Goal: Communication & Community: Answer question/provide support

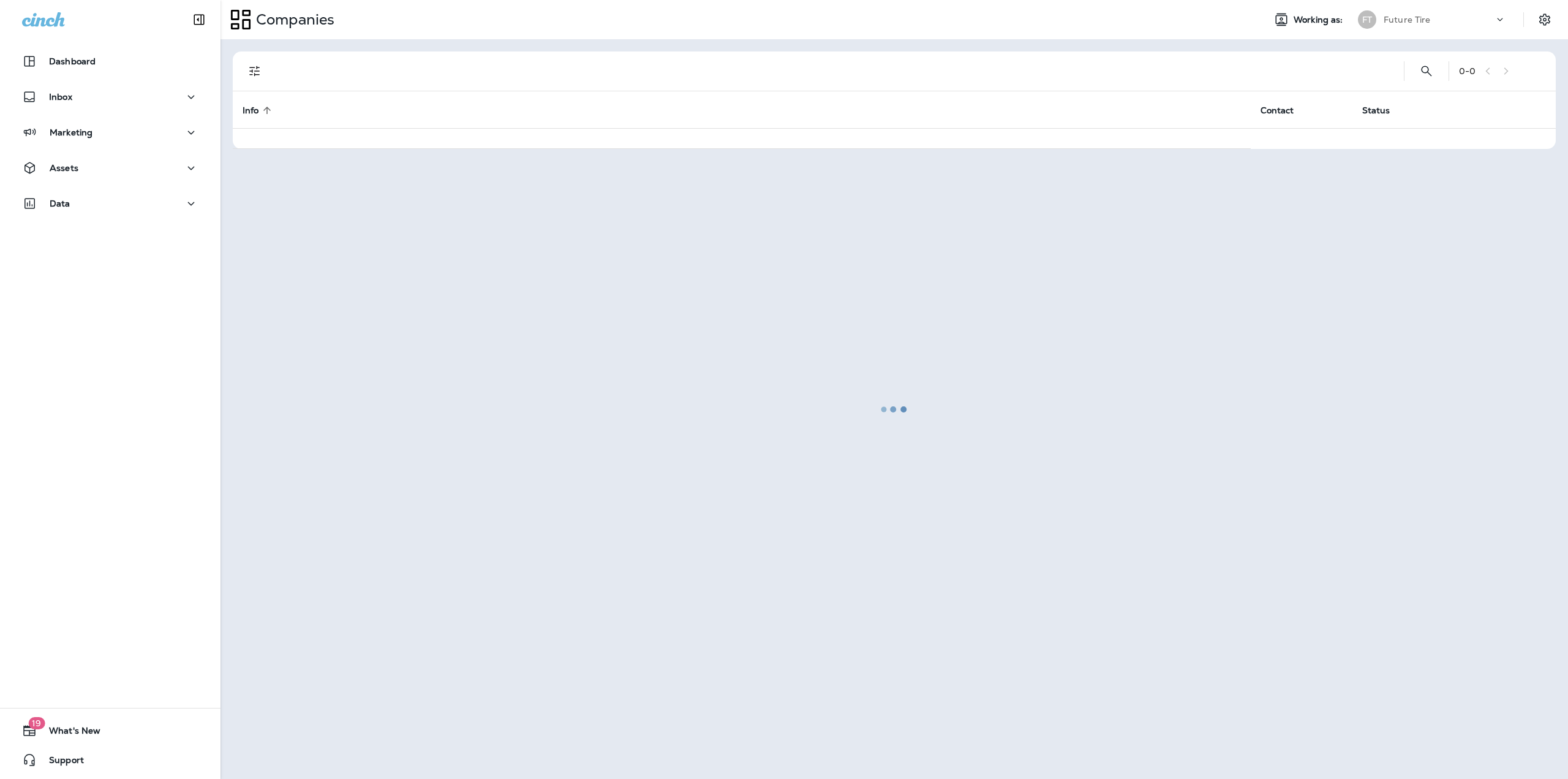
click at [1392, 19] on p "Future Tire" at bounding box center [1406, 20] width 47 height 10
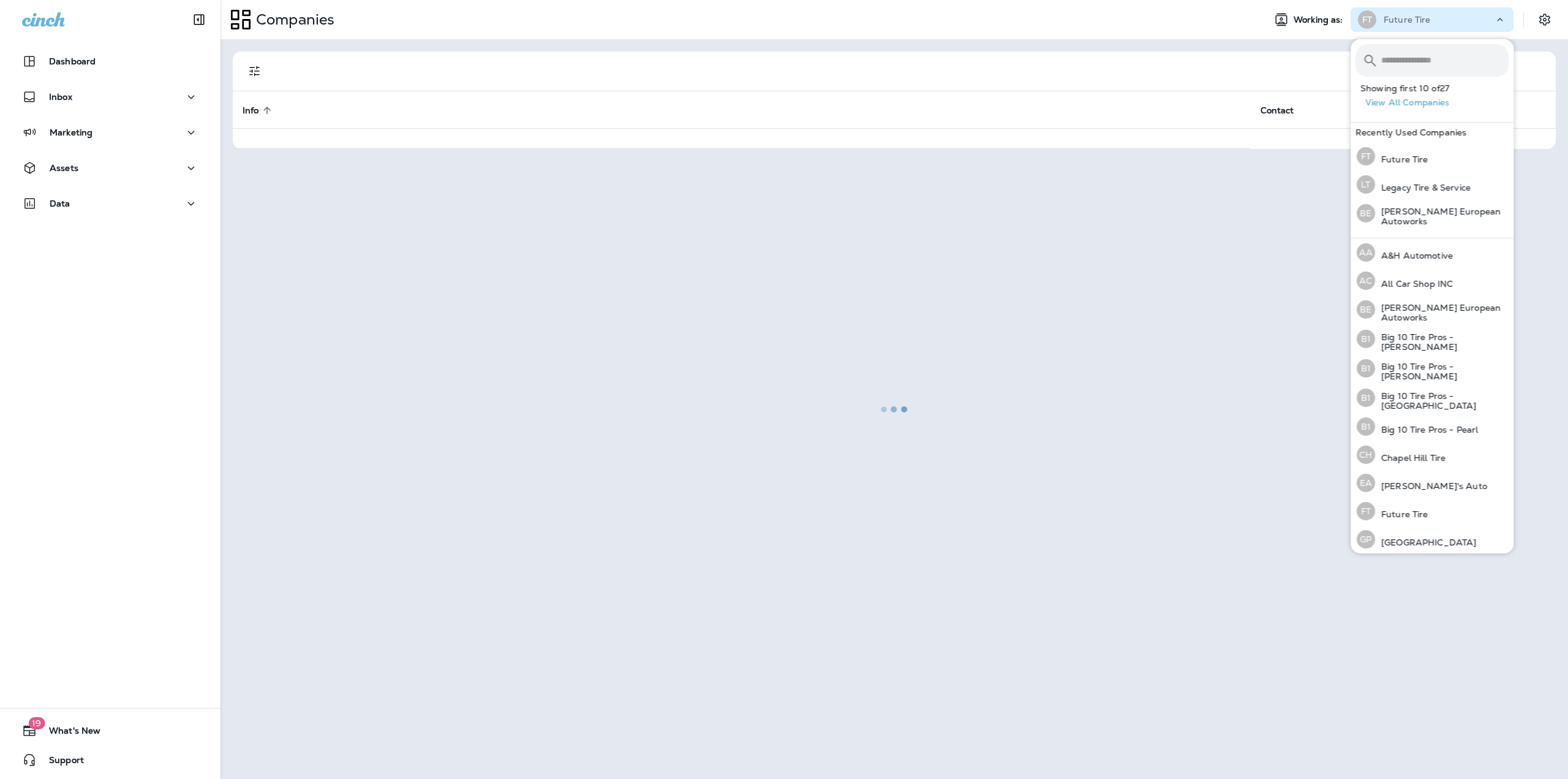
click at [1442, 105] on button "View All Companies" at bounding box center [1437, 102] width 153 height 19
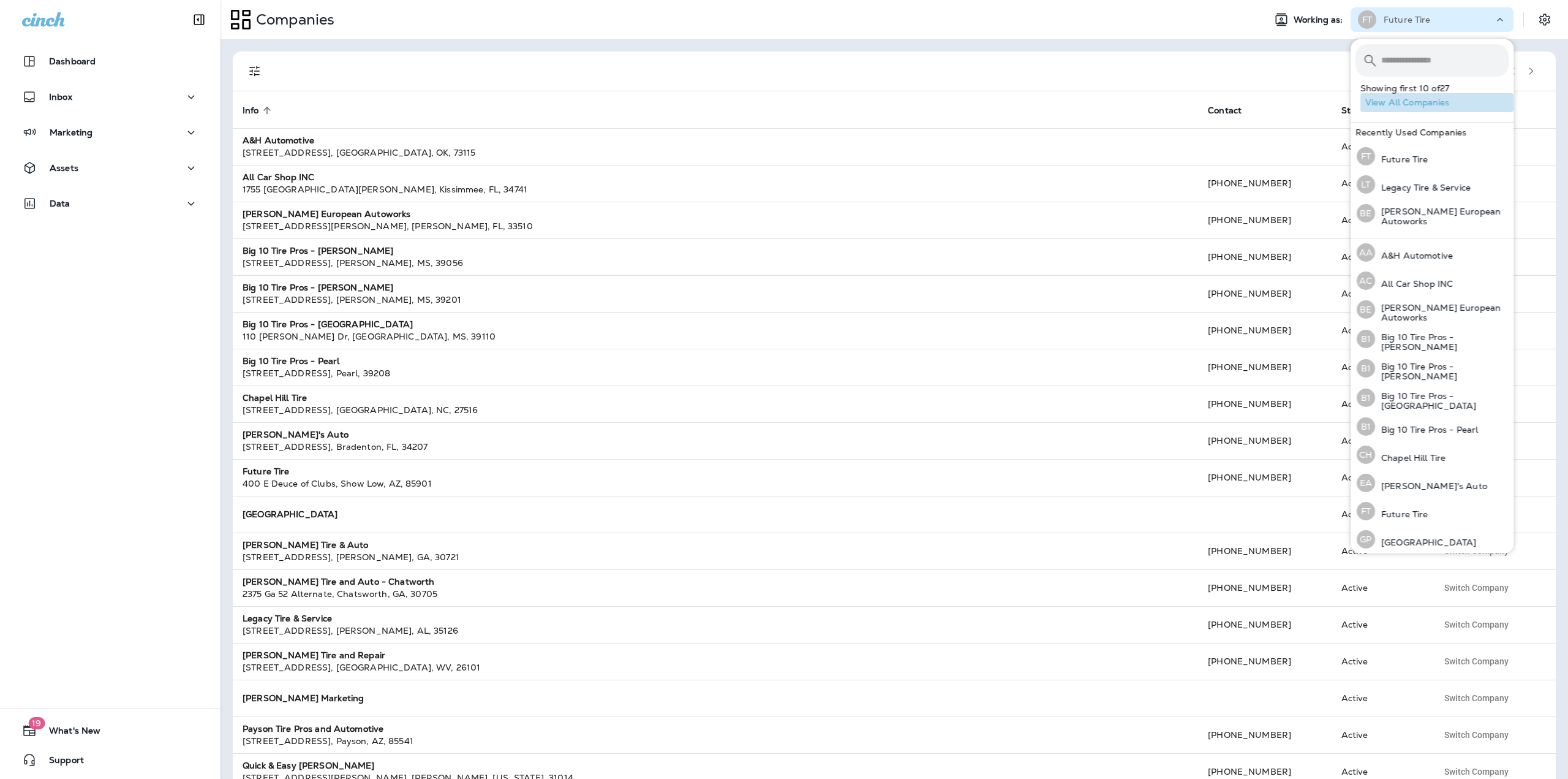
click at [1442, 97] on button "View All Companies" at bounding box center [1437, 102] width 153 height 19
click at [1527, 68] on icon "button" at bounding box center [1531, 71] width 8 height 8
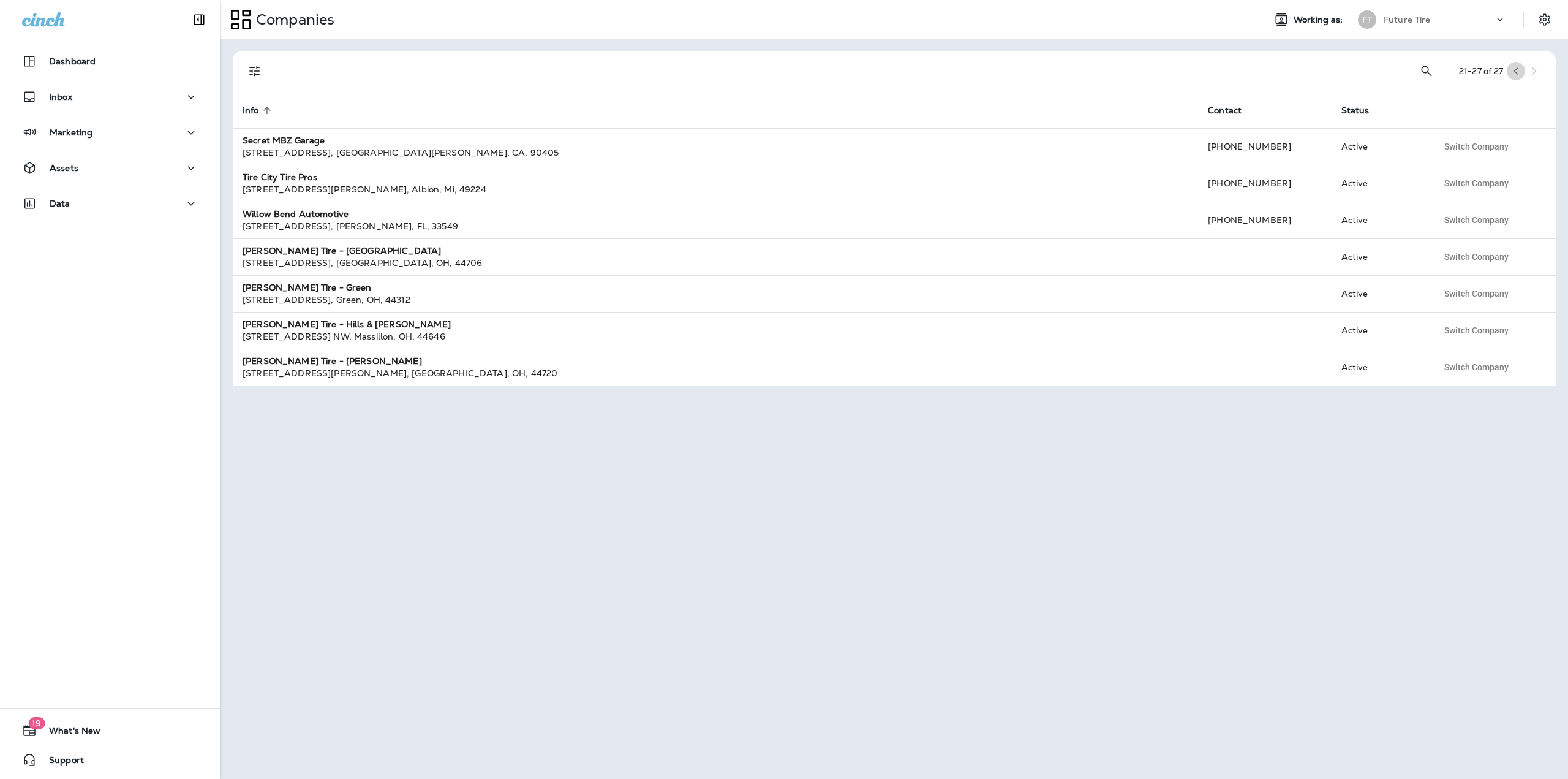
click at [1515, 75] on icon "button" at bounding box center [1515, 71] width 8 height 8
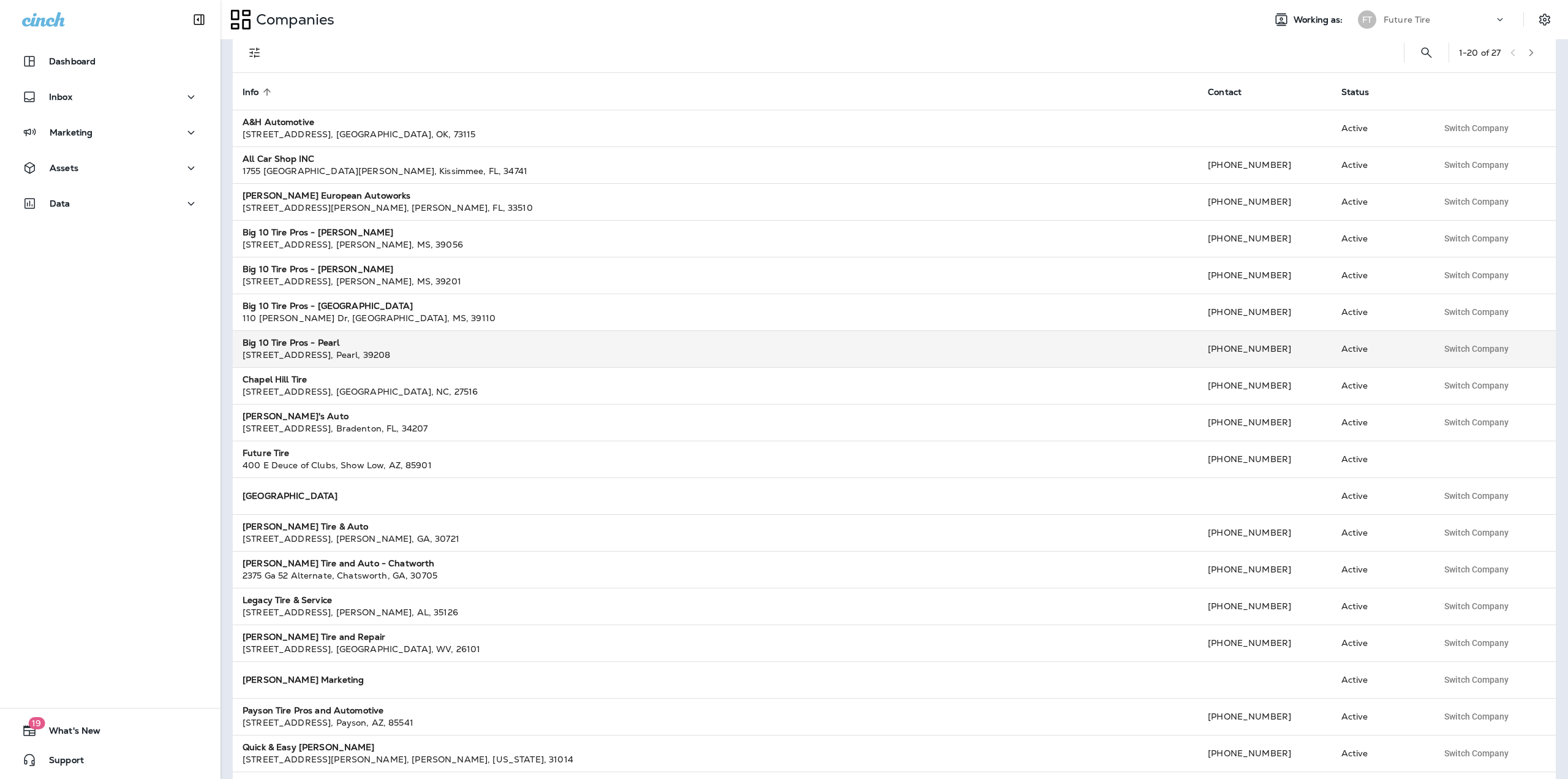
scroll to position [97, 0]
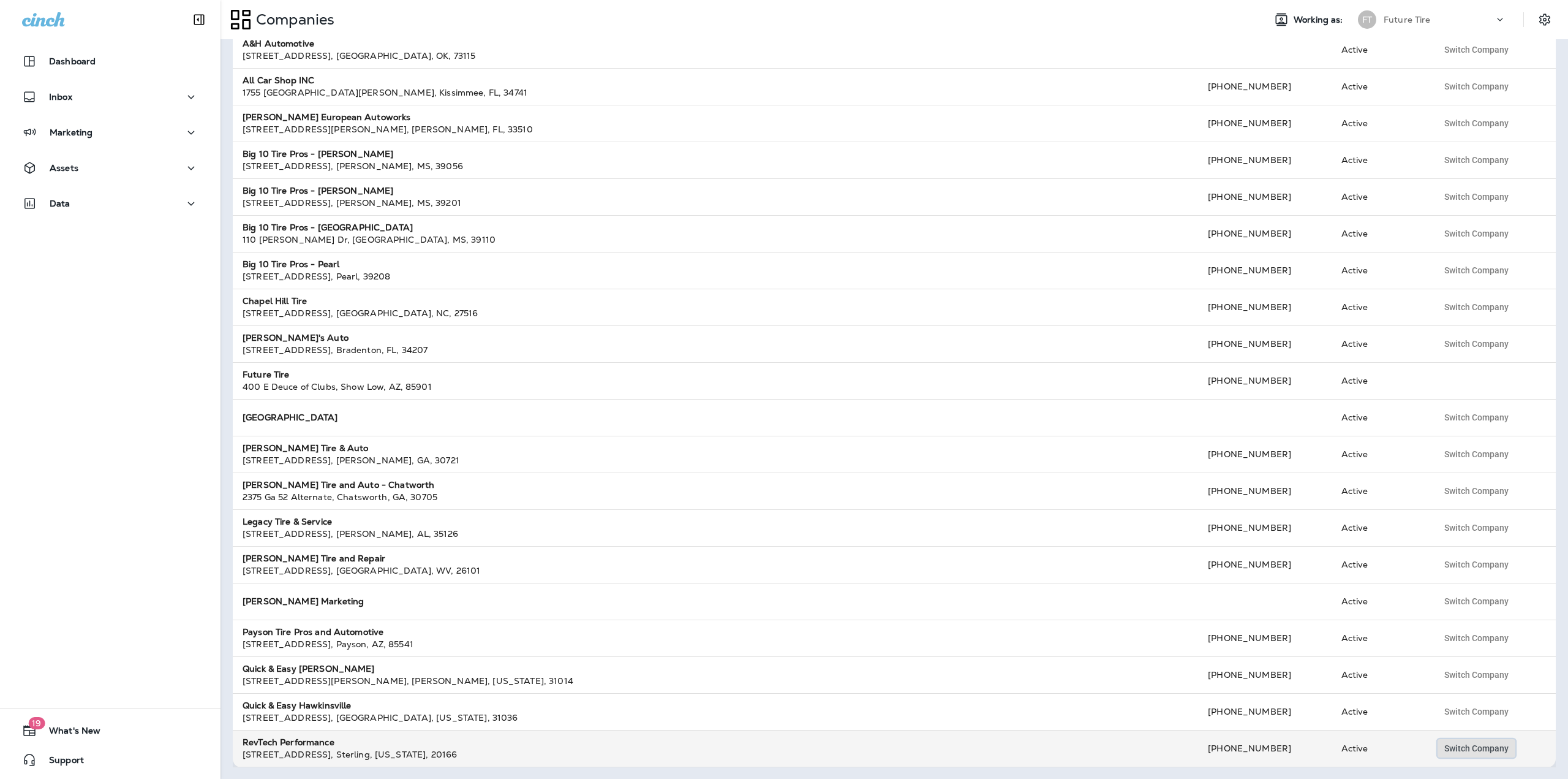
click at [1478, 748] on span "Switch Company" at bounding box center [1476, 748] width 64 height 8
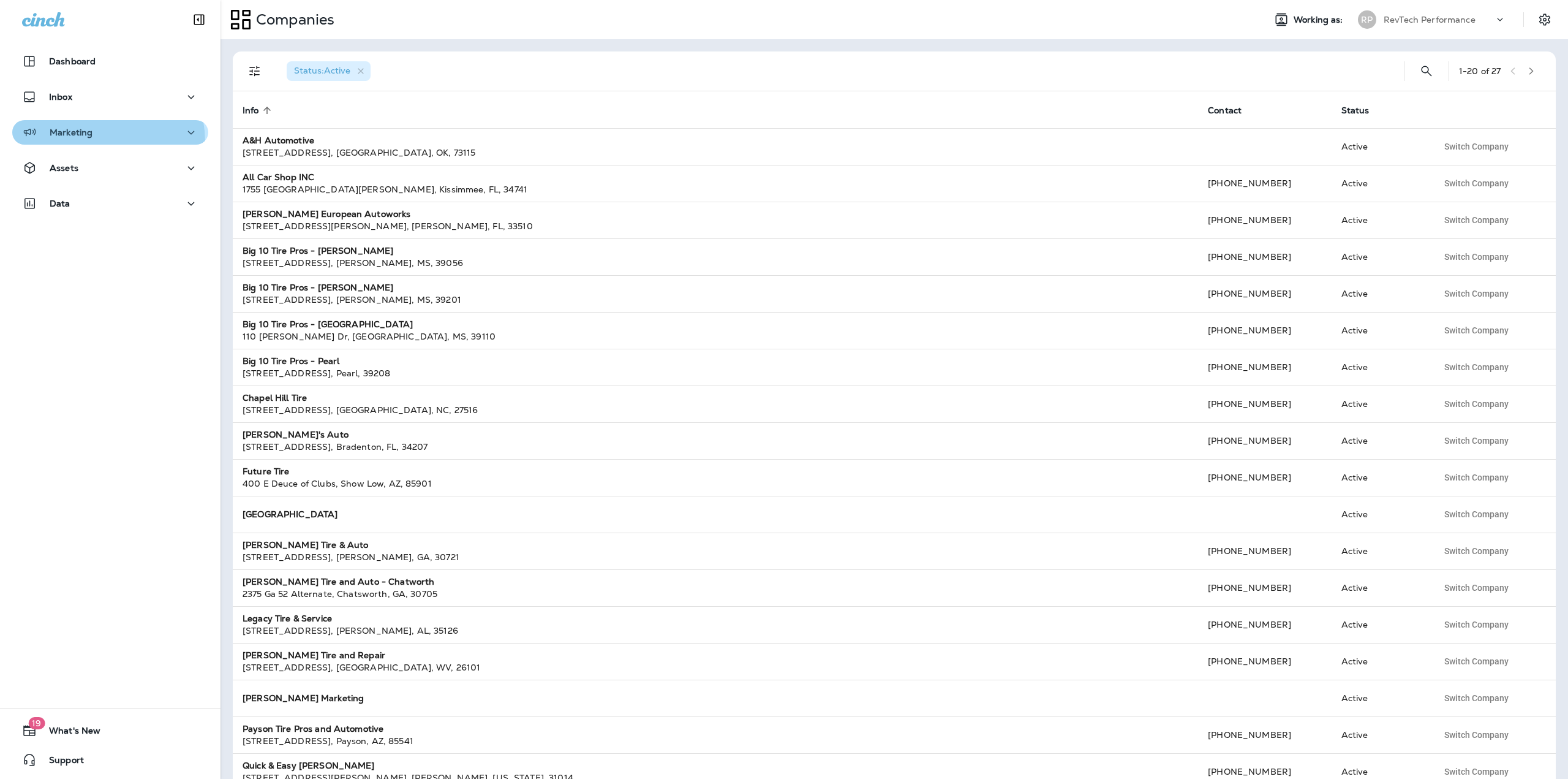
click at [85, 142] on button "Marketing" at bounding box center [111, 132] width 196 height 24
click at [89, 111] on div "Inbox" at bounding box center [110, 100] width 220 height 31
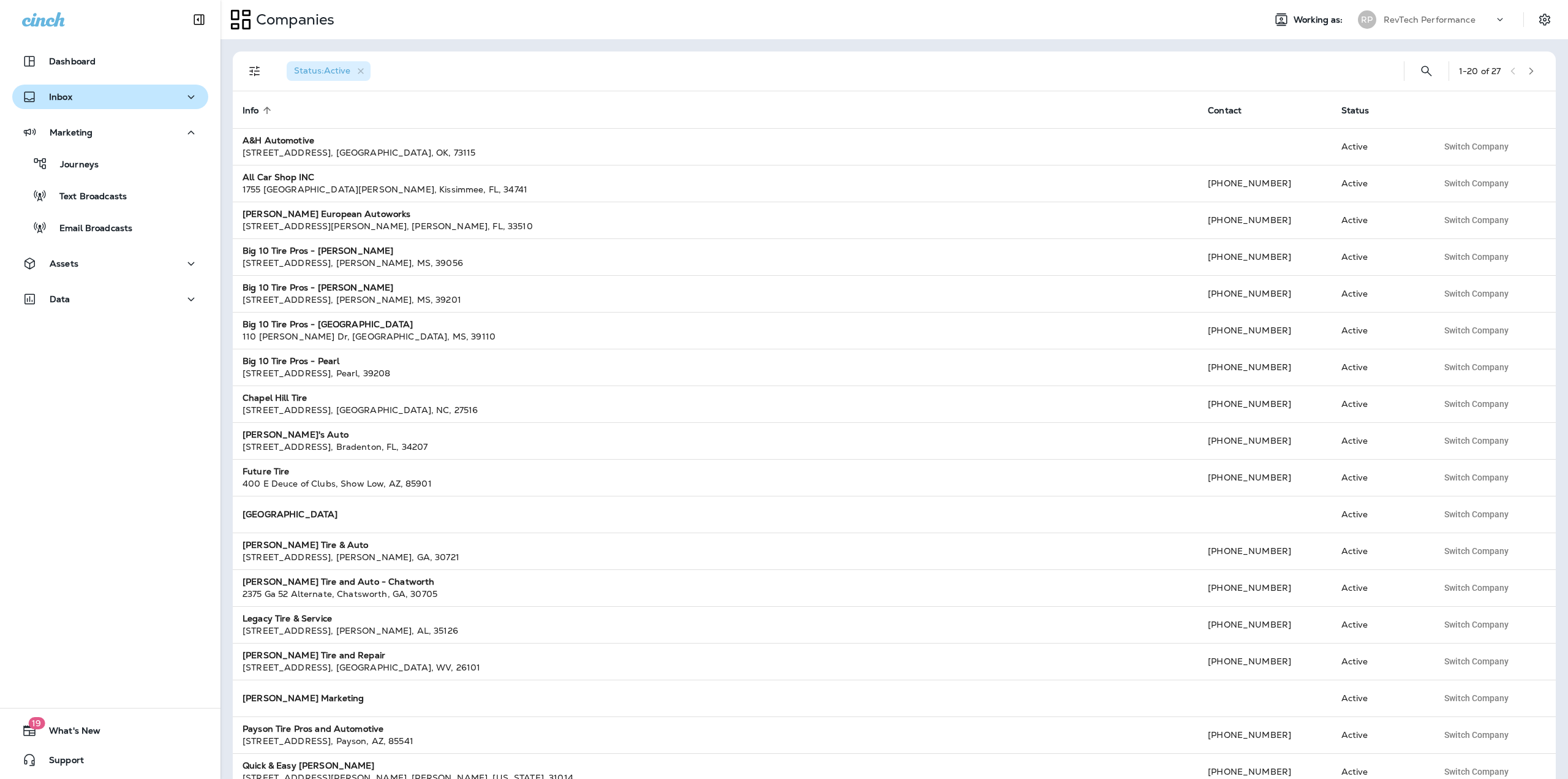
click at [90, 102] on div "Inbox" at bounding box center [110, 97] width 177 height 15
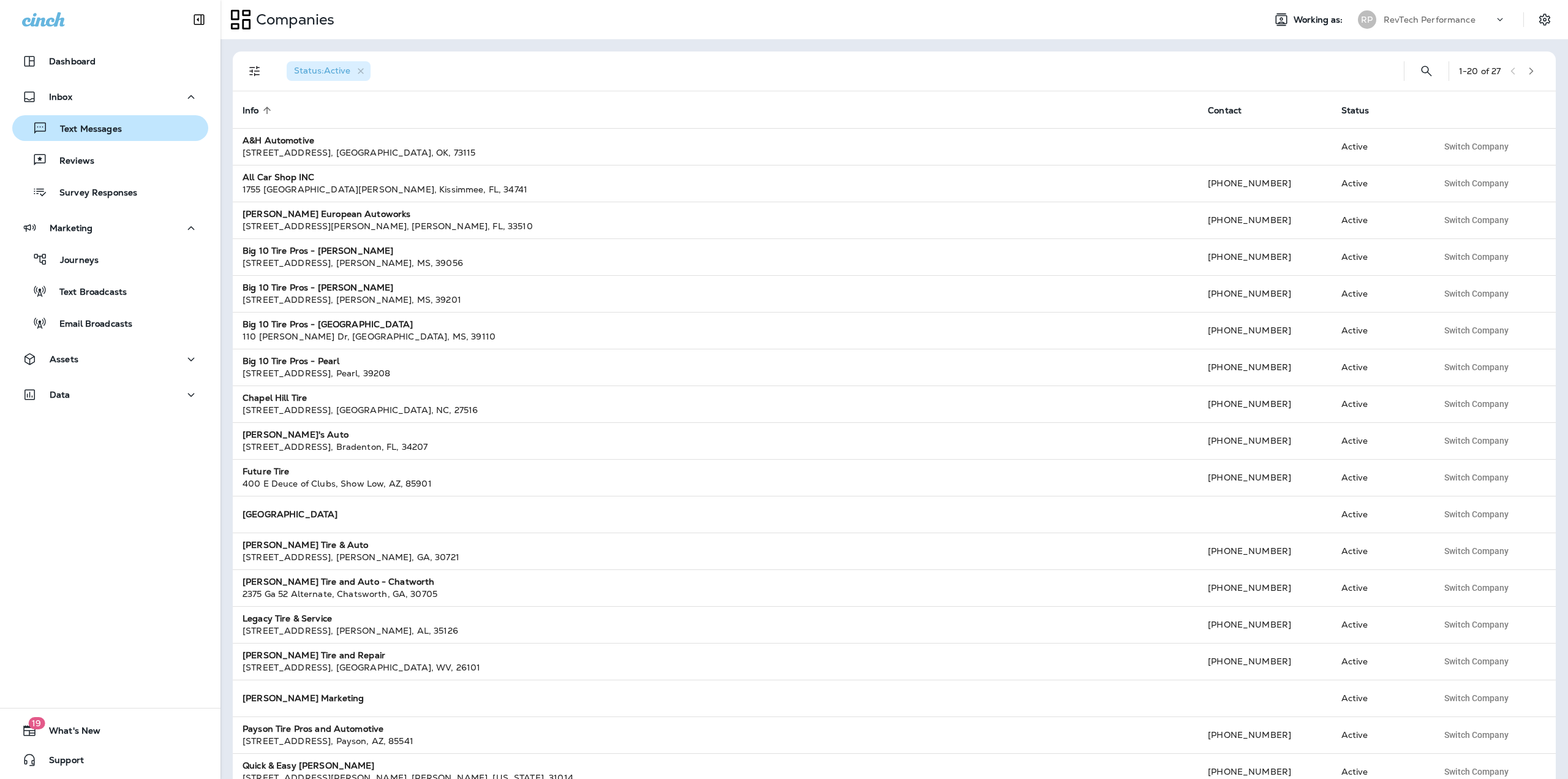
click at [87, 126] on p "Text Messages" at bounding box center [85, 130] width 75 height 12
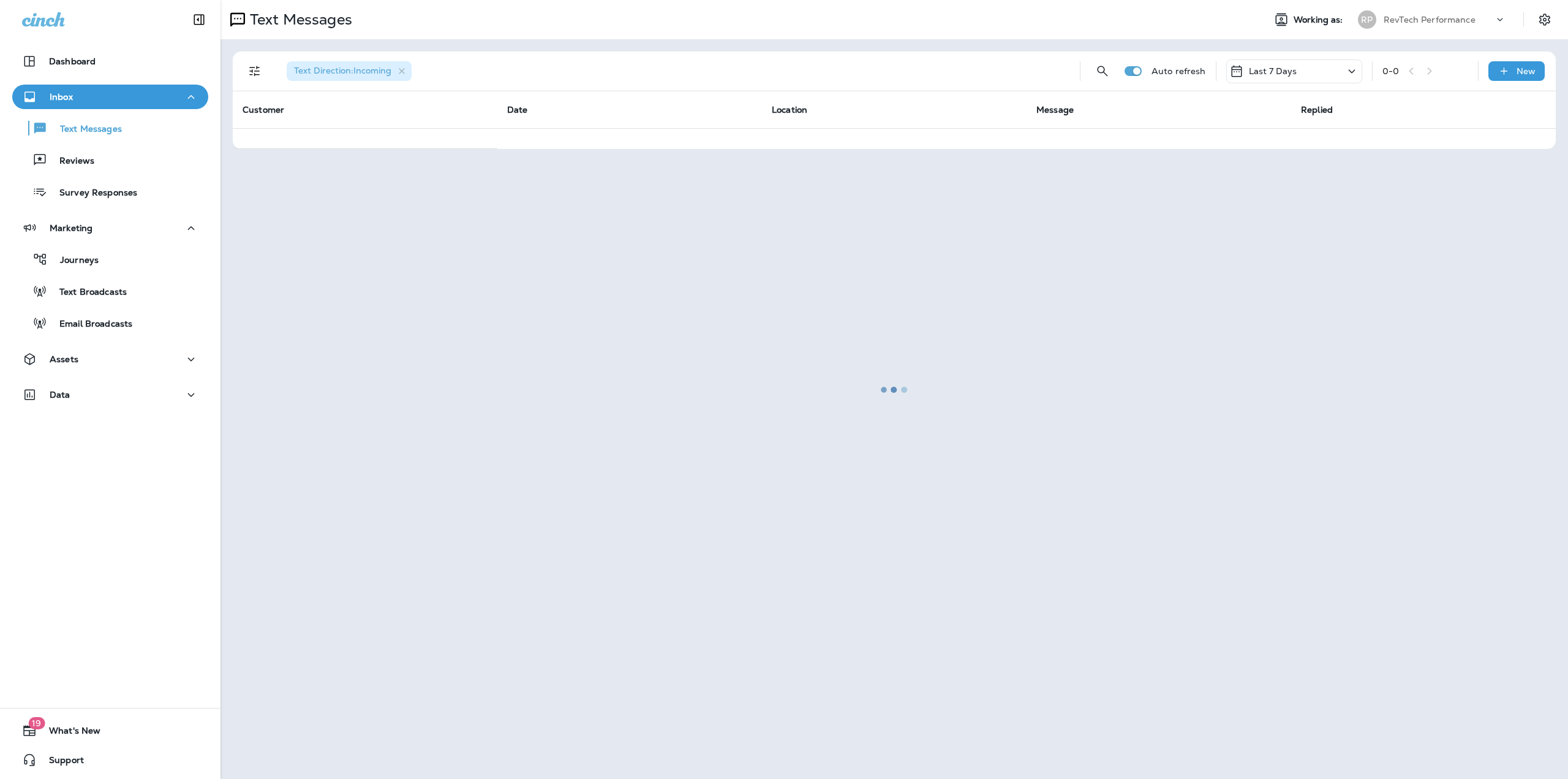
click at [879, 86] on div at bounding box center [894, 389] width 1344 height 776
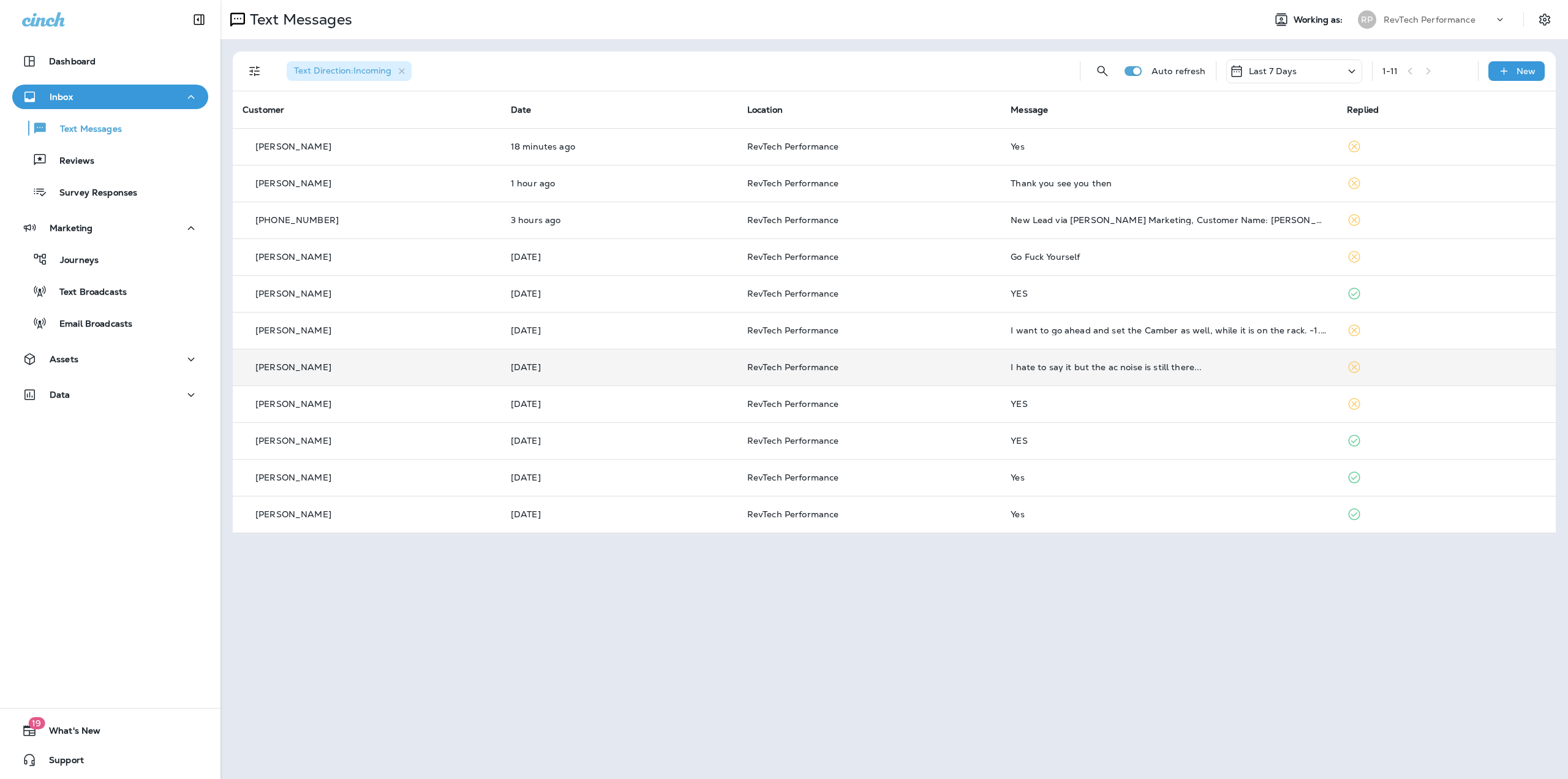
click at [1067, 369] on div "I hate to say it but the ac noise is still there..." at bounding box center [1169, 367] width 316 height 10
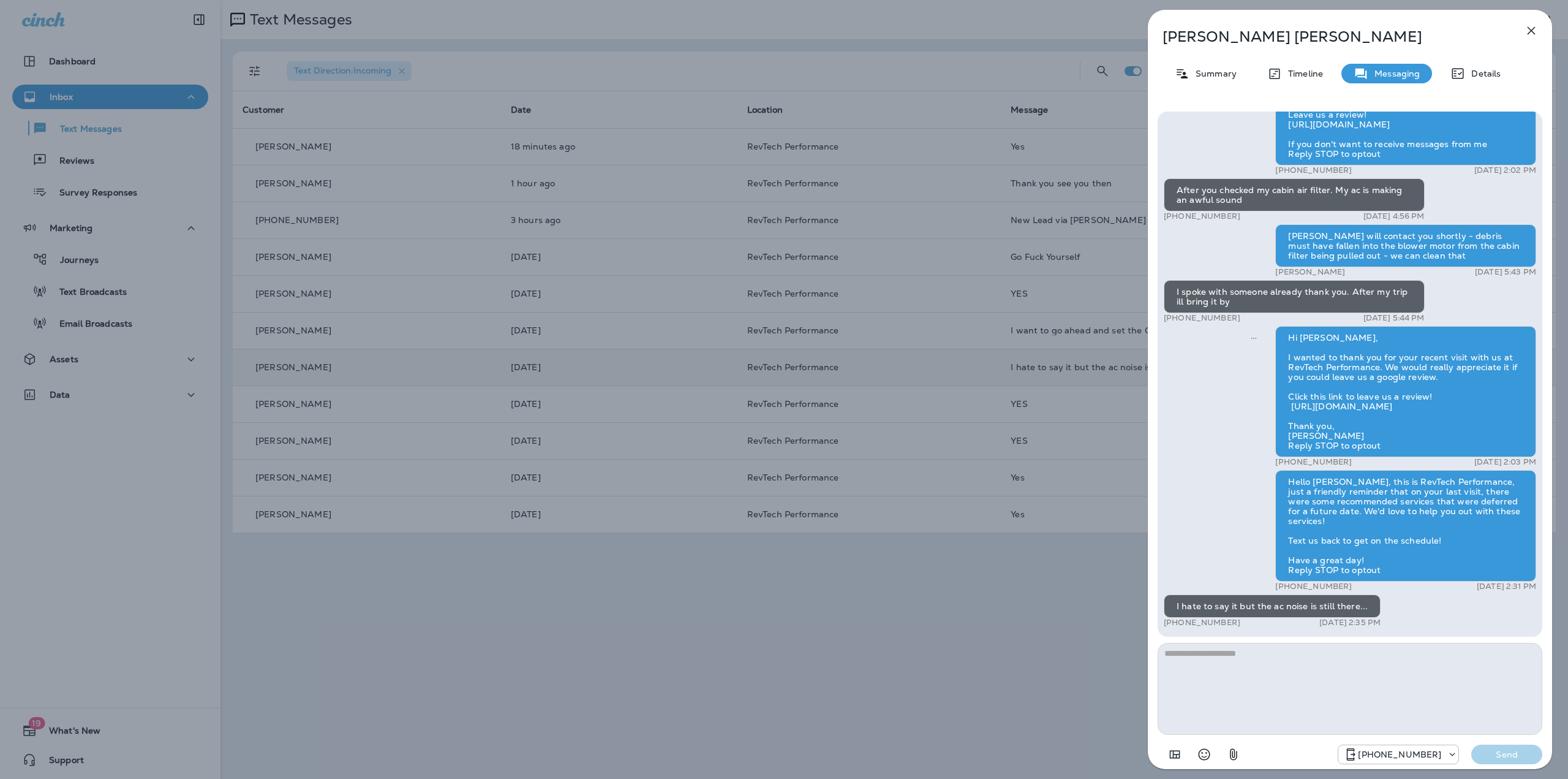
click at [1052, 513] on div "[PERSON_NAME] Summary Timeline Messaging Details Hello [PERSON_NAME], This is R…" at bounding box center [784, 390] width 1568 height 779
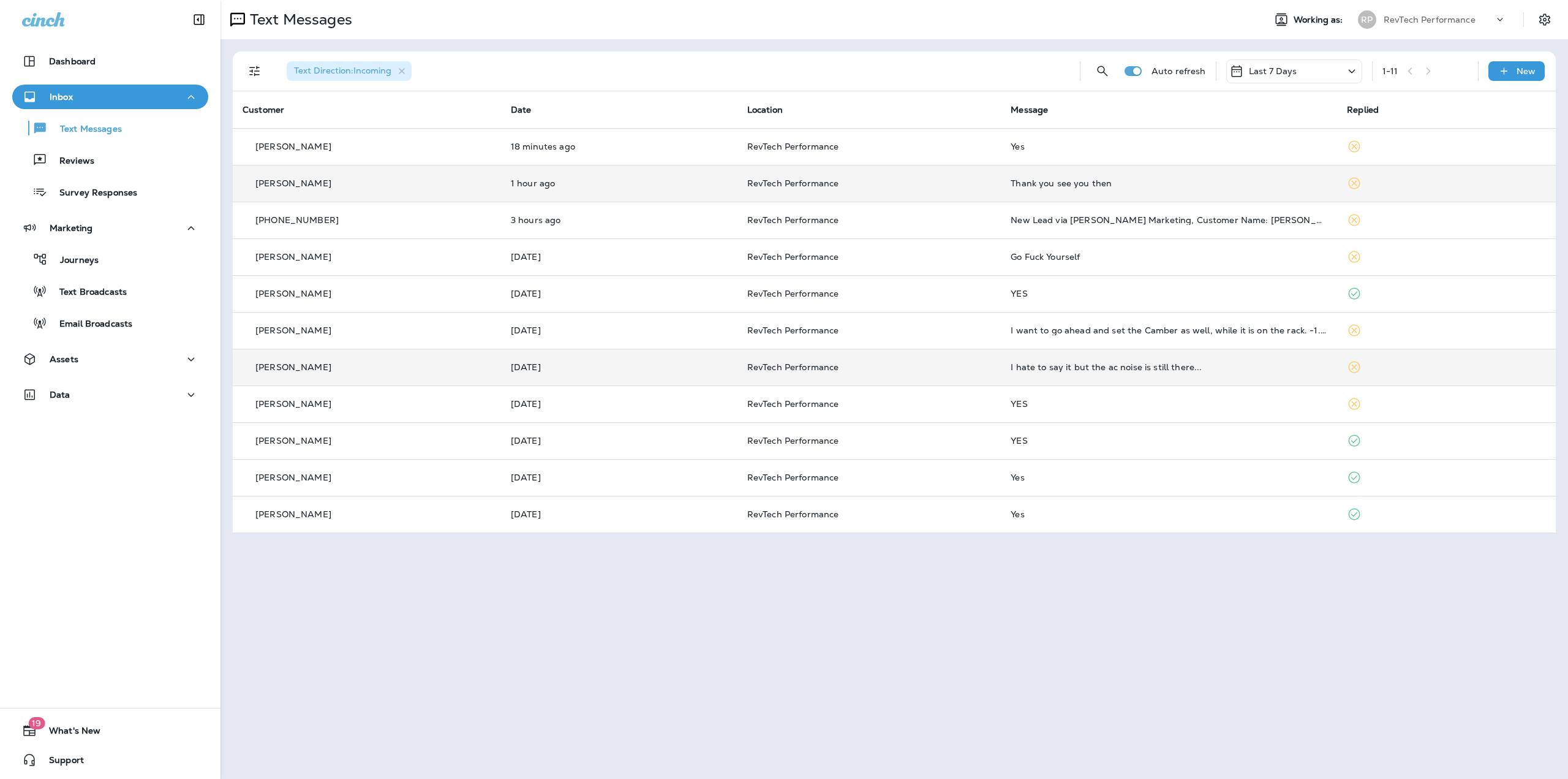
click at [1107, 188] on td "Thank you see you then" at bounding box center [1169, 183] width 337 height 37
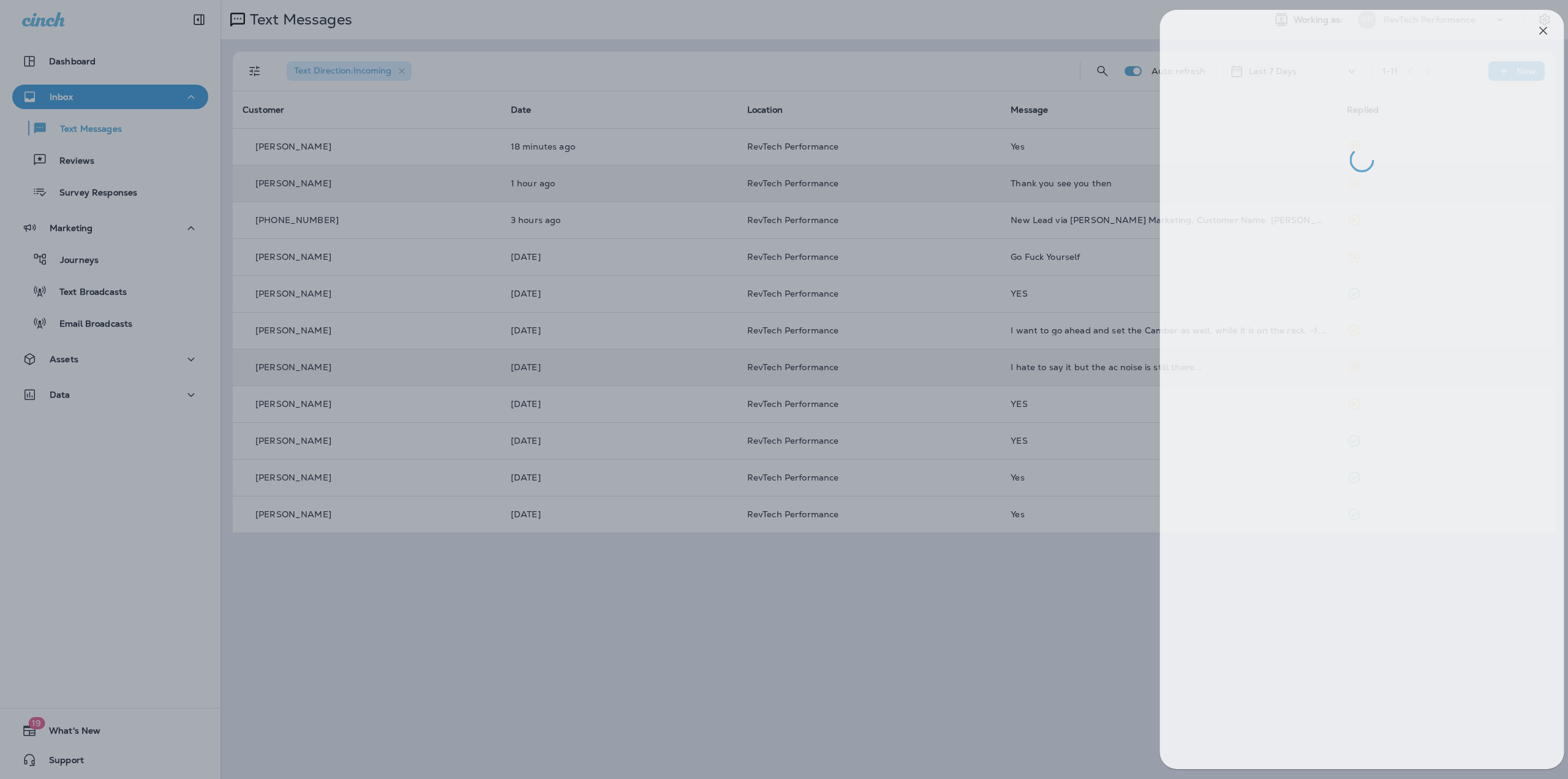
click at [1108, 189] on div at bounding box center [796, 390] width 1568 height 779
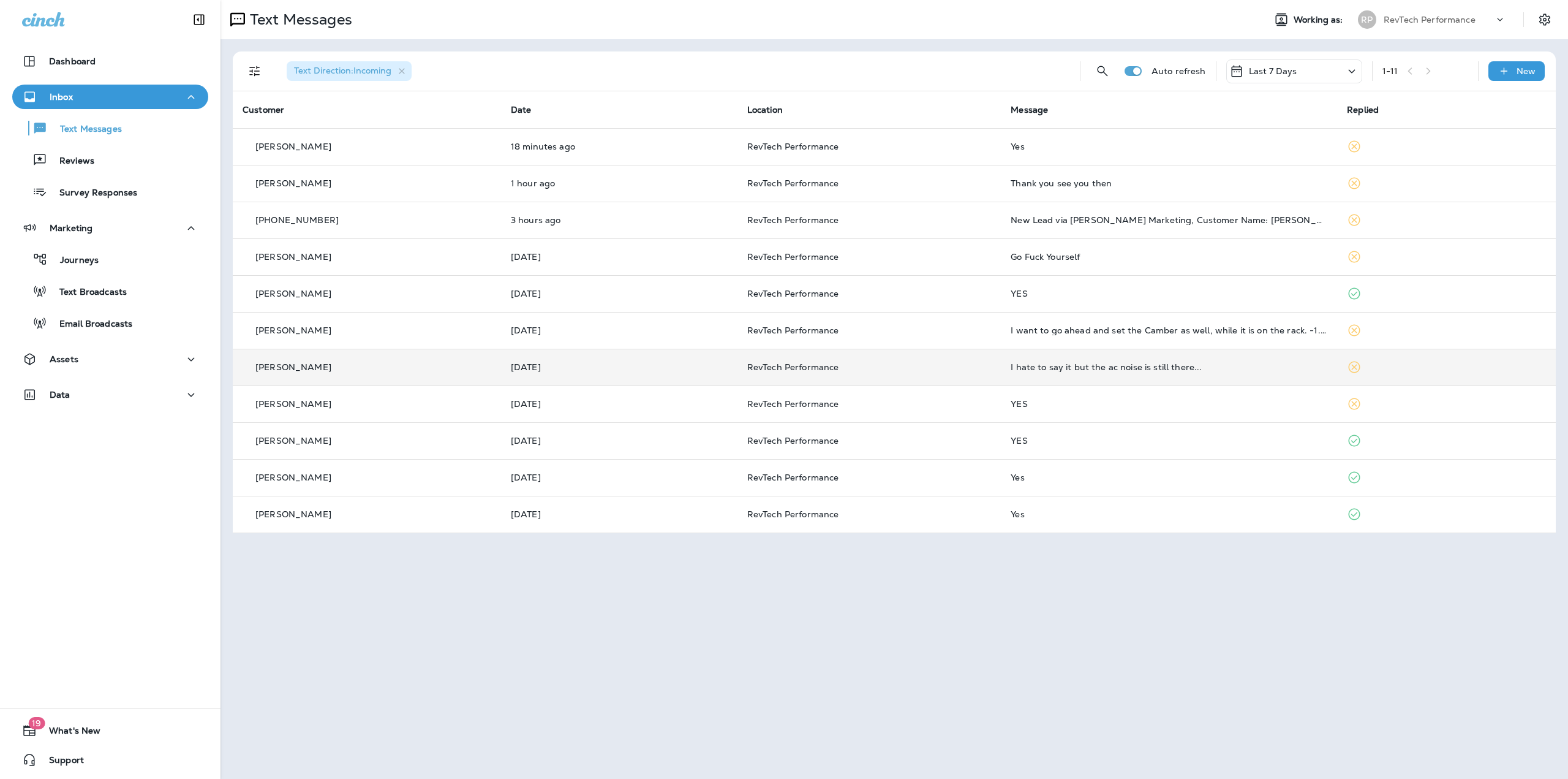
click at [1363, 63] on div "Text Direction : Incoming Auto refresh Last 7 Days 1 - 11 New" at bounding box center [897, 70] width 1308 height 39
click at [1357, 65] on icon at bounding box center [1352, 71] width 15 height 15
click at [1276, 210] on p "Last 30 Days" at bounding box center [1257, 215] width 56 height 10
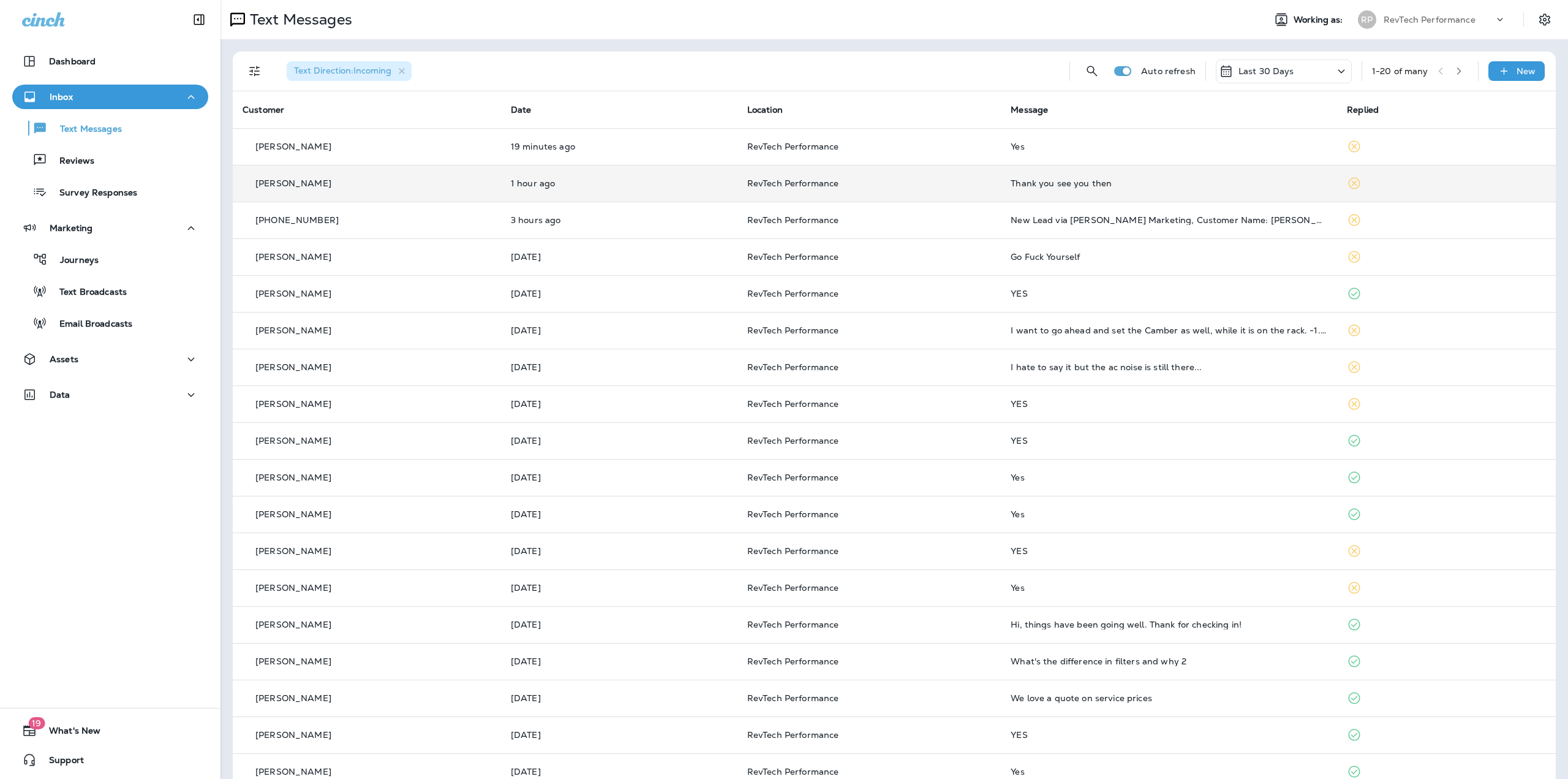
click at [1104, 186] on div "Thank you see you then" at bounding box center [1169, 183] width 316 height 10
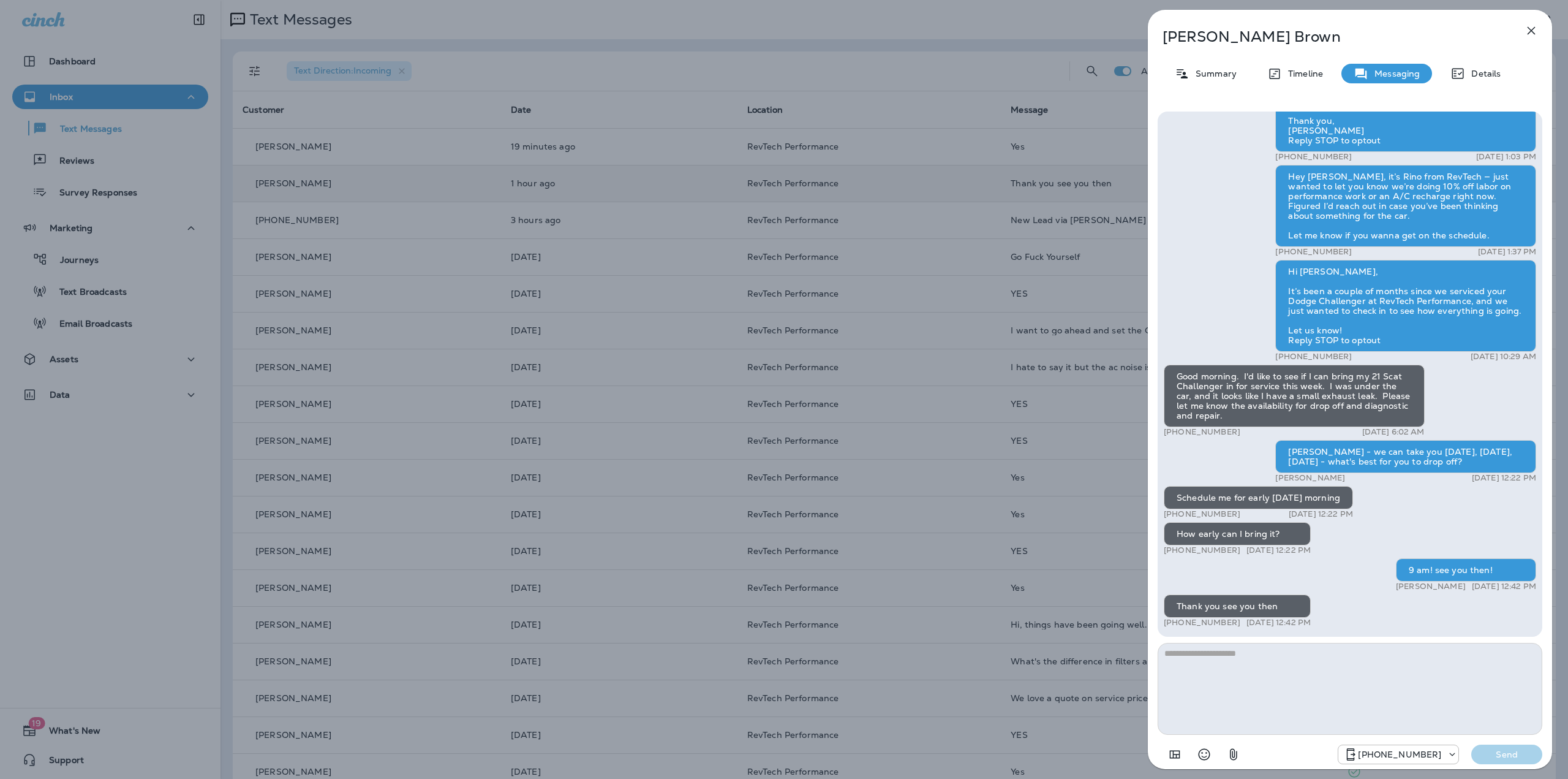
click at [1082, 499] on div "[PERSON_NAME] Summary Timeline Messaging Details Hi , this is Rino at RevTech P…" at bounding box center [784, 390] width 1568 height 779
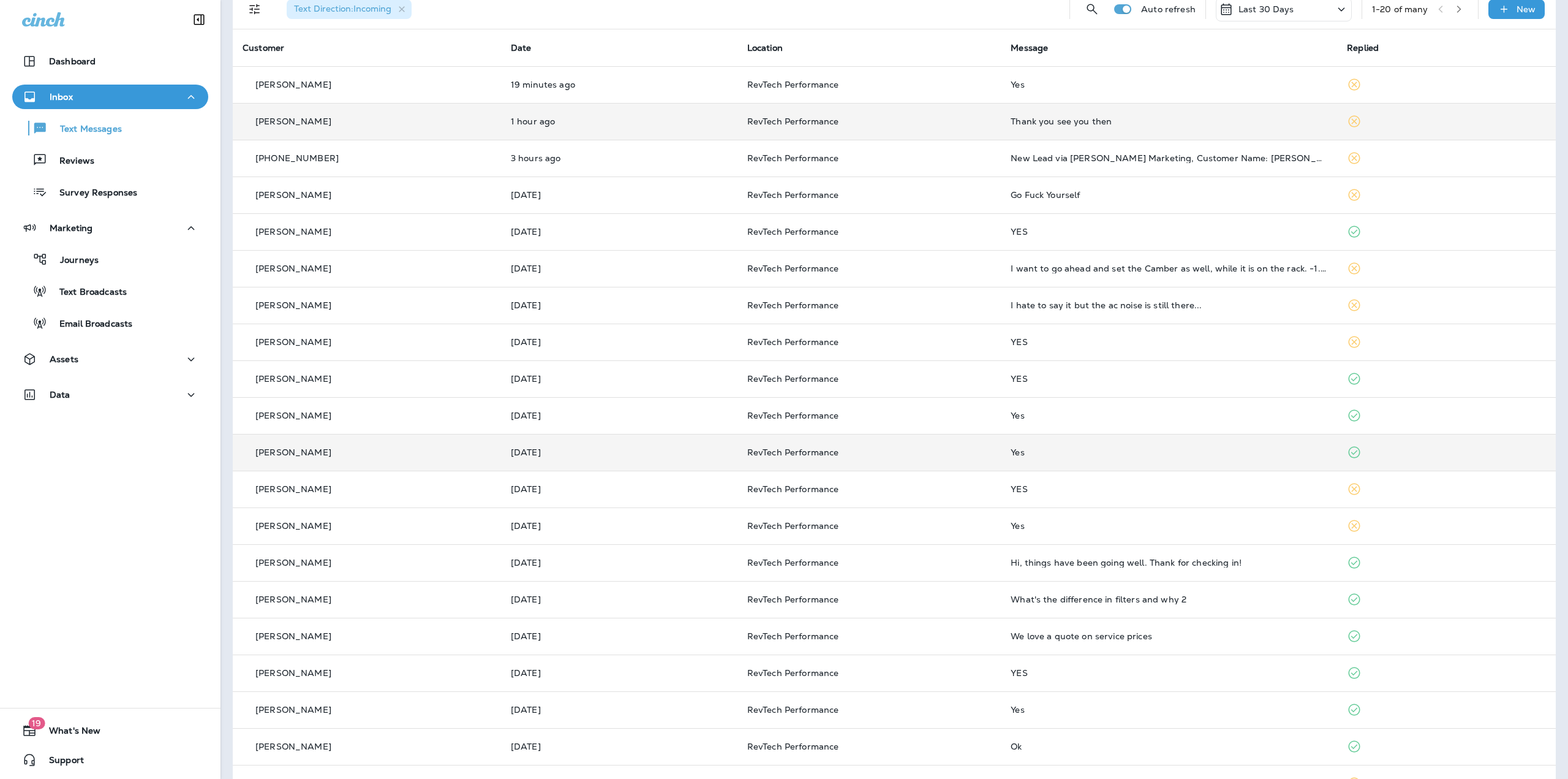
scroll to position [97, 0]
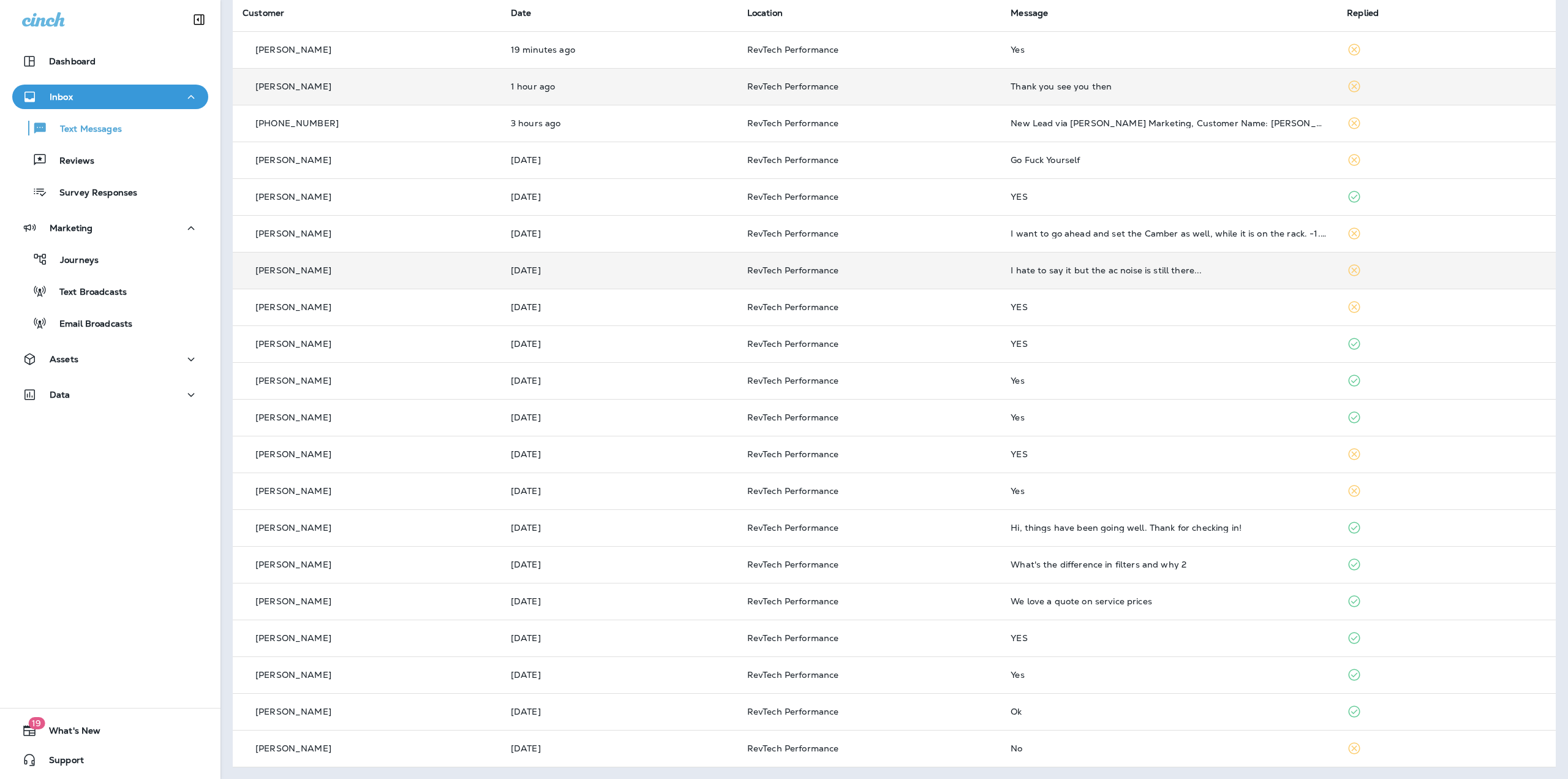
click at [1156, 273] on div "I hate to say it but the ac noise is still there..." at bounding box center [1169, 271] width 316 height 10
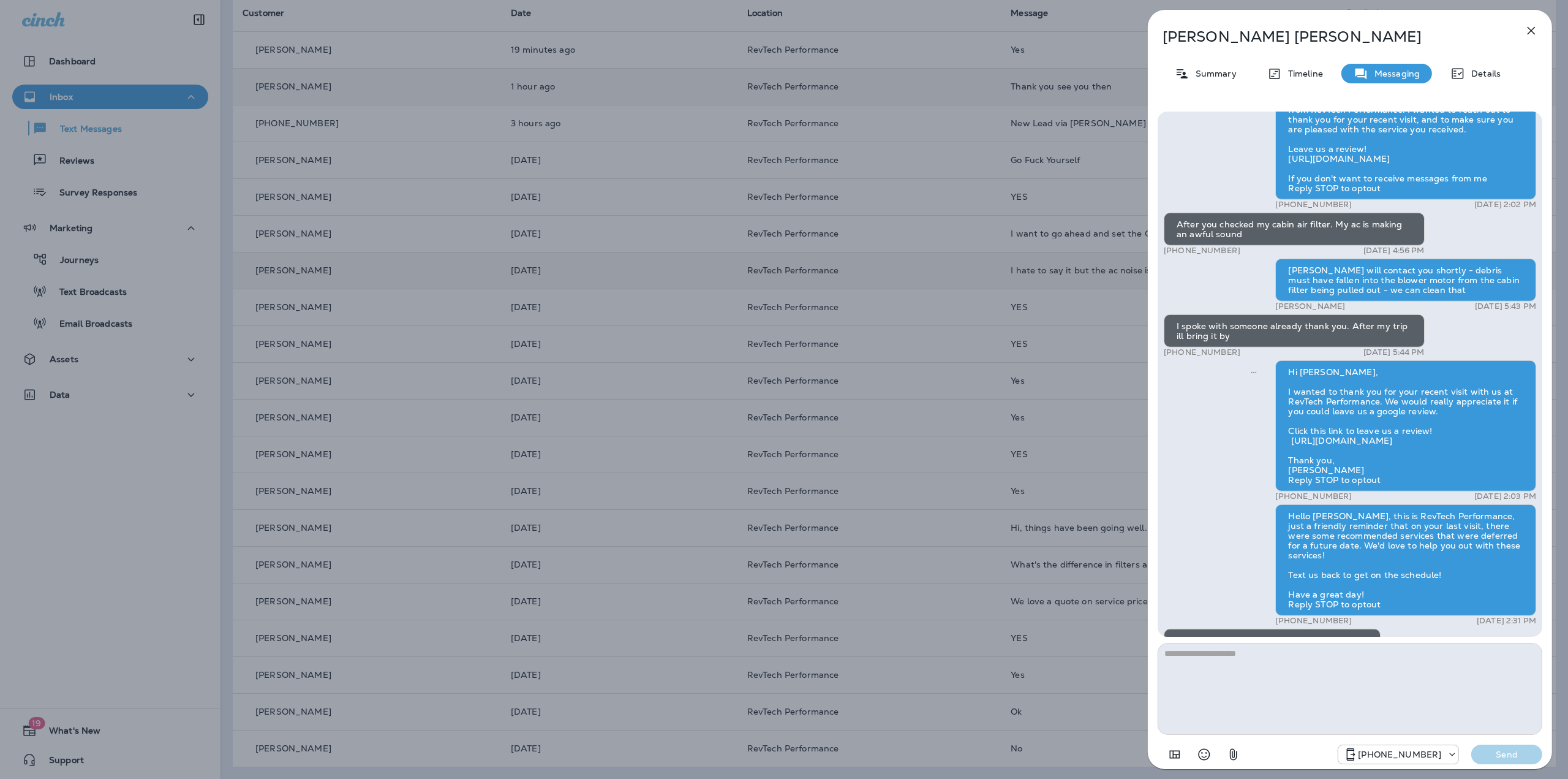
click at [1095, 282] on div "[PERSON_NAME] Summary Timeline Messaging Details Hello [PERSON_NAME], This is R…" at bounding box center [784, 390] width 1568 height 779
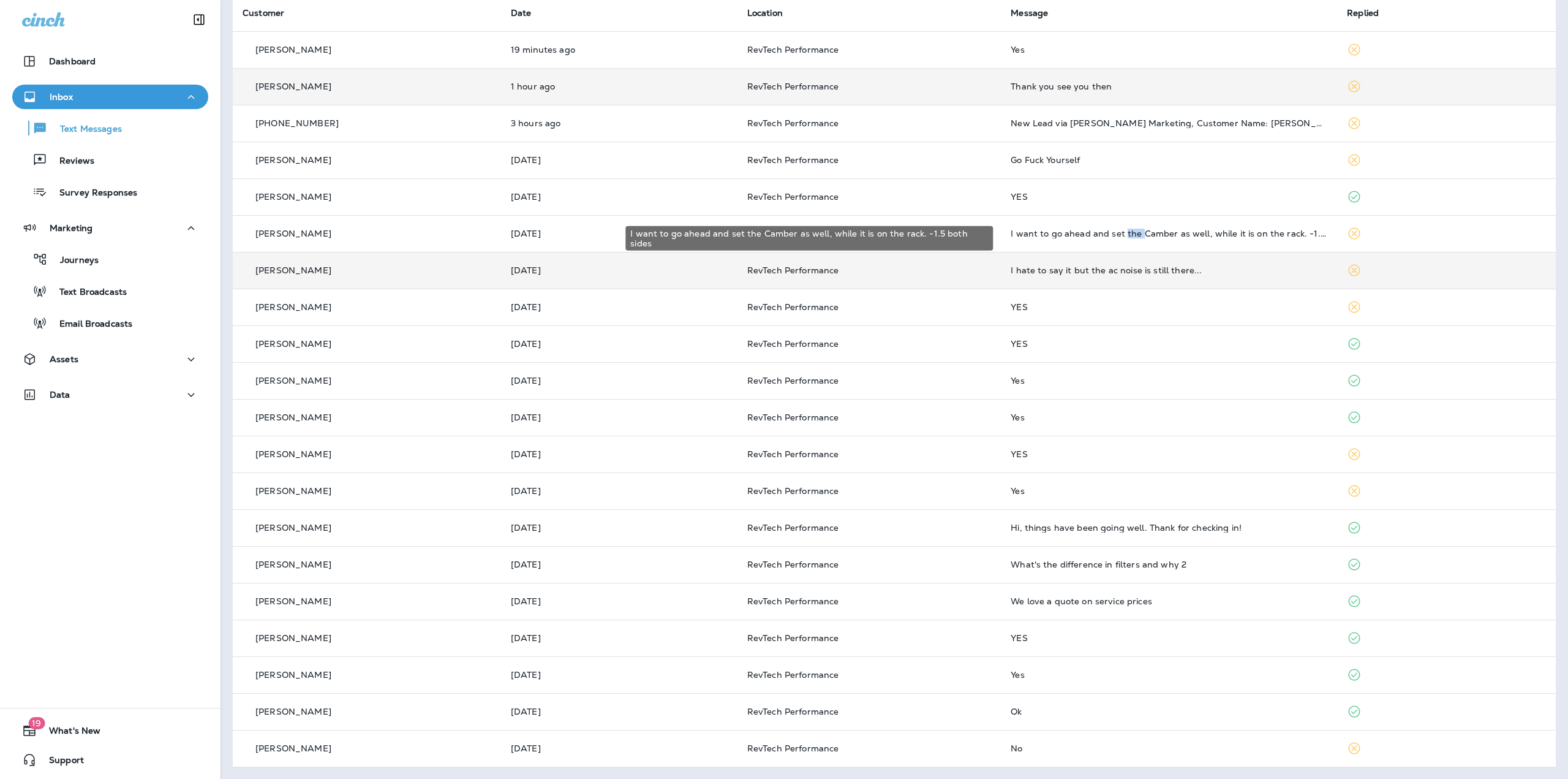
click at [1116, 236] on div "I want to go ahead and set the Camber as well, while it is on the rack. -1.5 bo…" at bounding box center [1169, 234] width 316 height 10
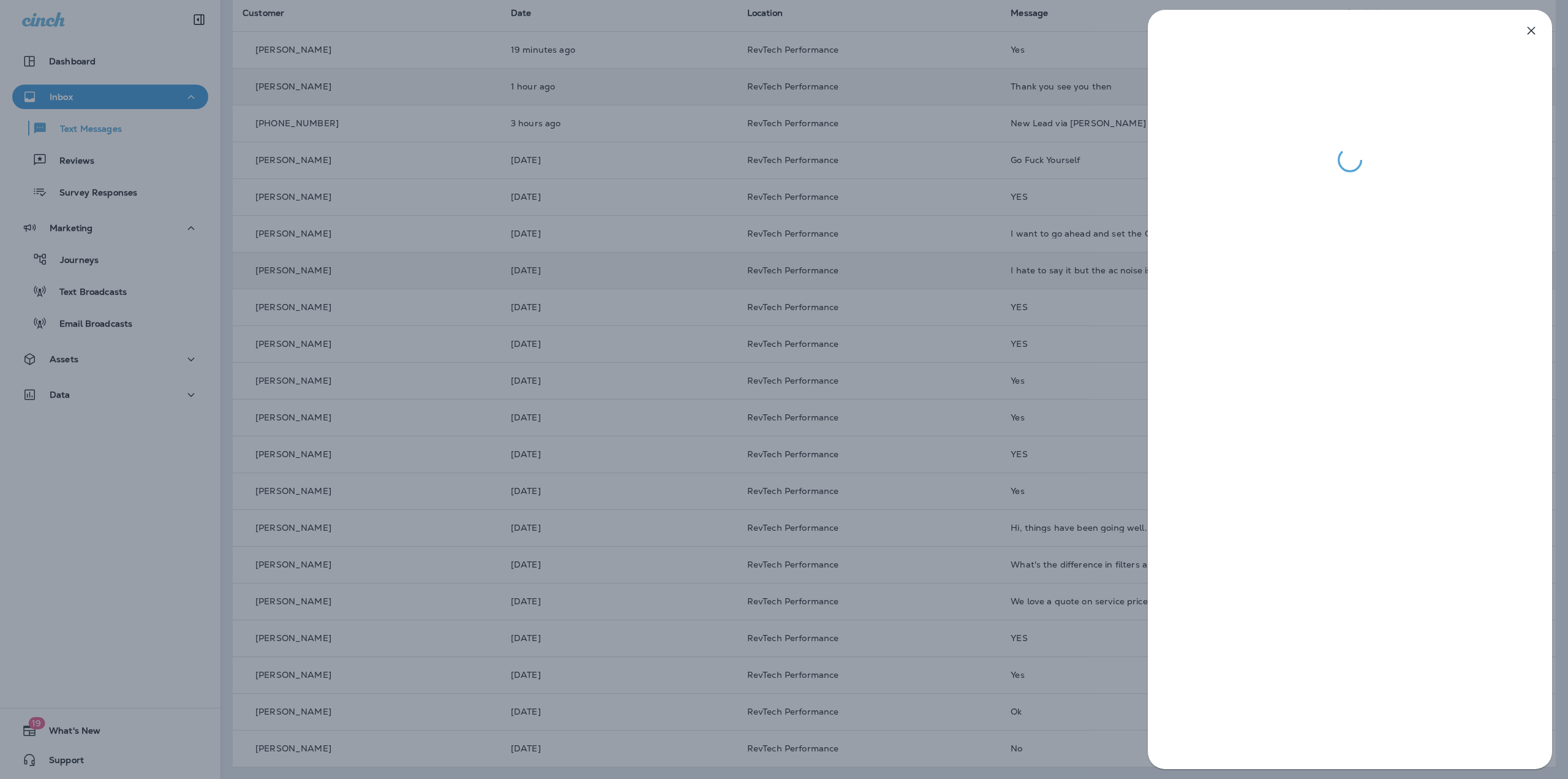
click at [1535, 36] on icon "button" at bounding box center [1531, 31] width 15 height 15
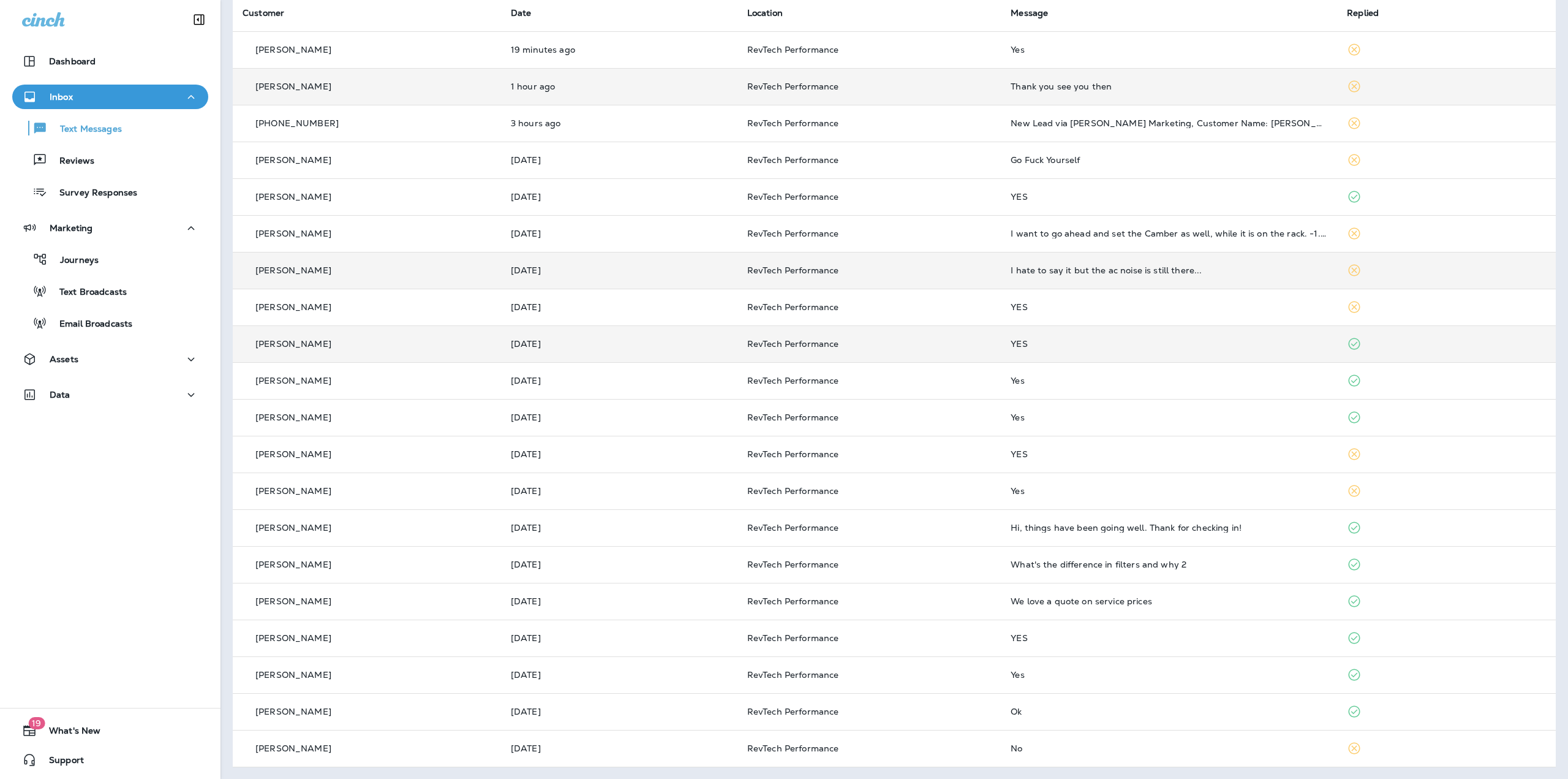
click at [1256, 348] on td "YES" at bounding box center [1169, 343] width 337 height 37
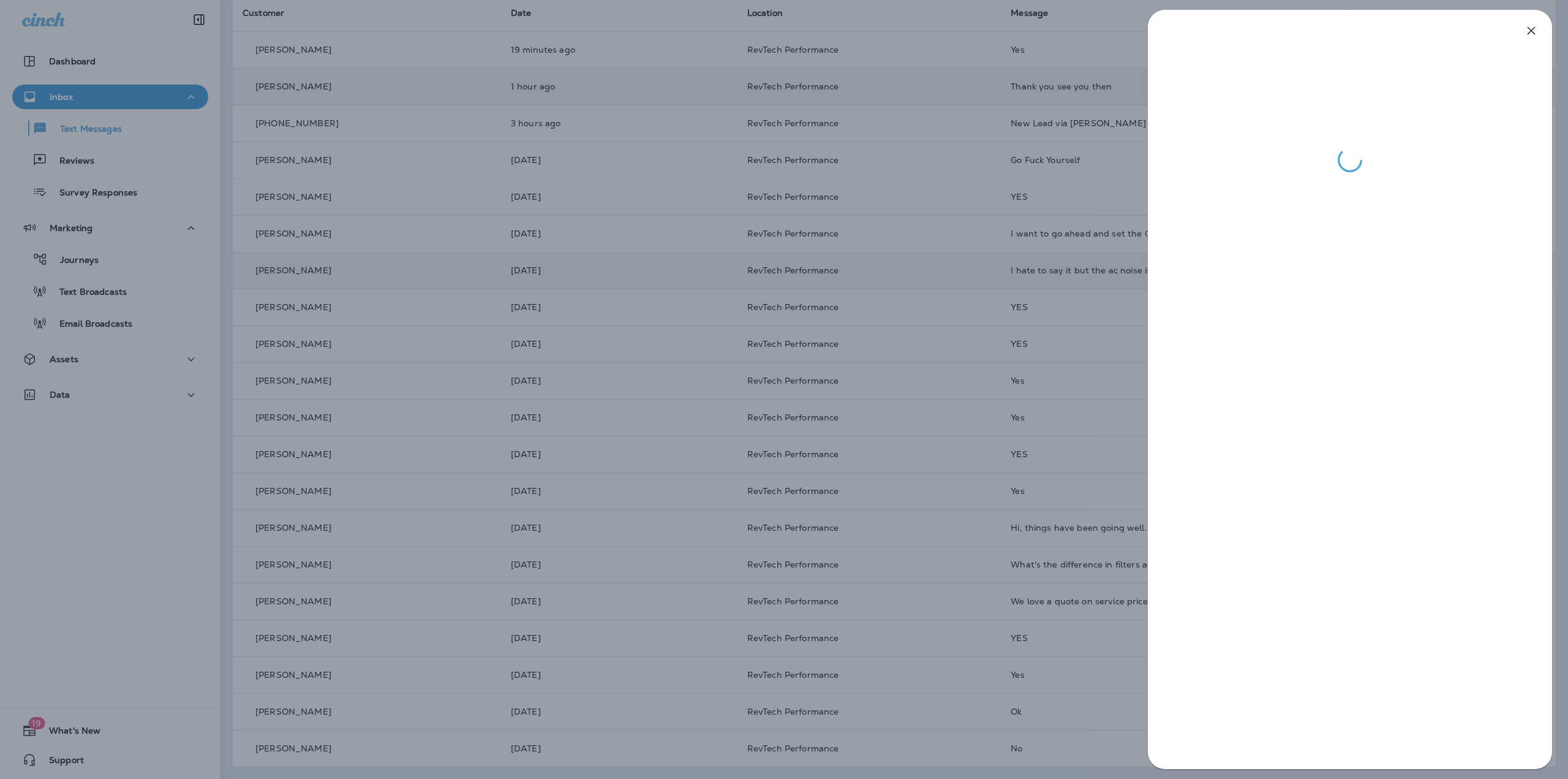
click at [1527, 35] on icon "button" at bounding box center [1531, 31] width 15 height 15
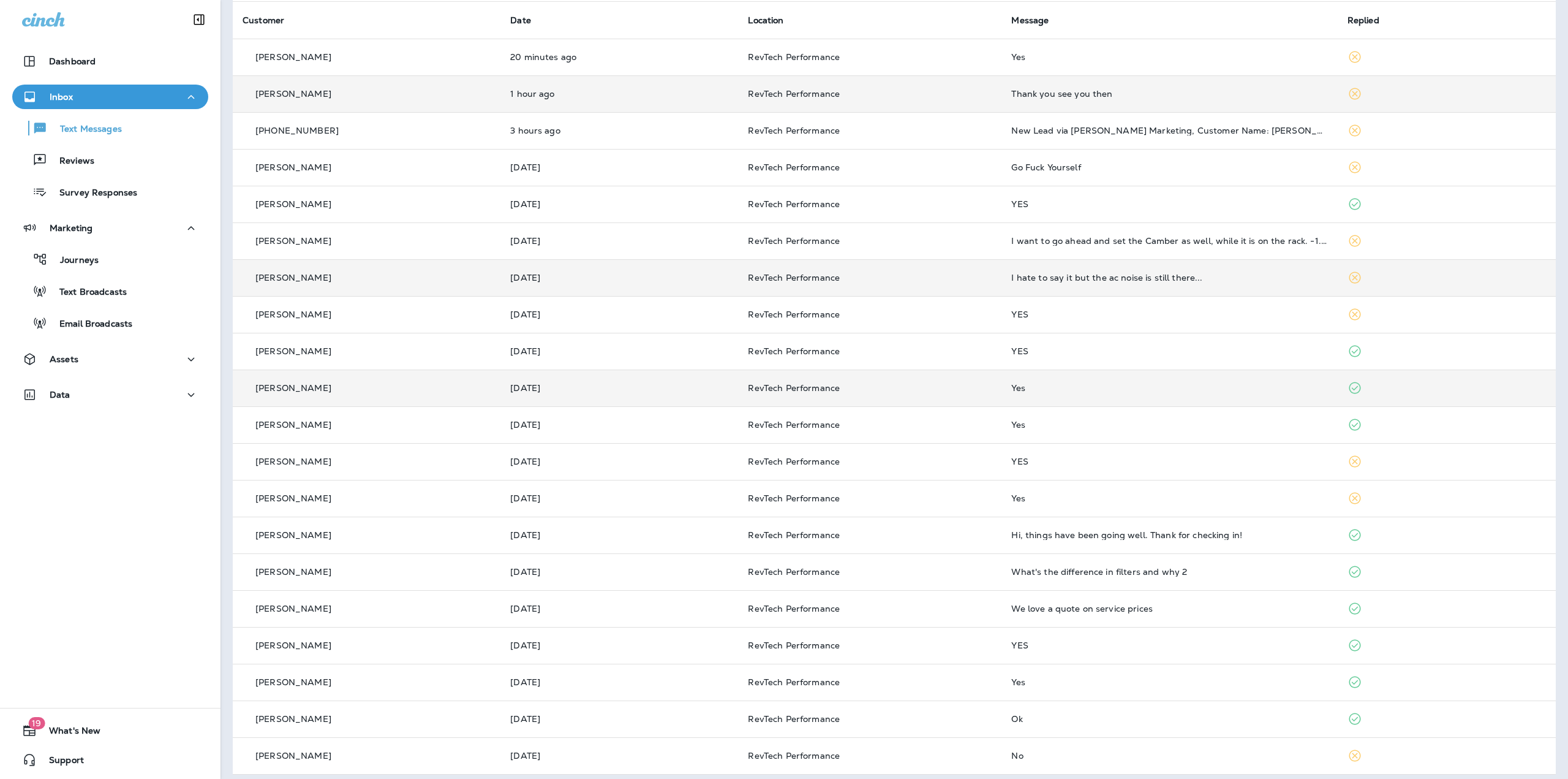
scroll to position [97, 0]
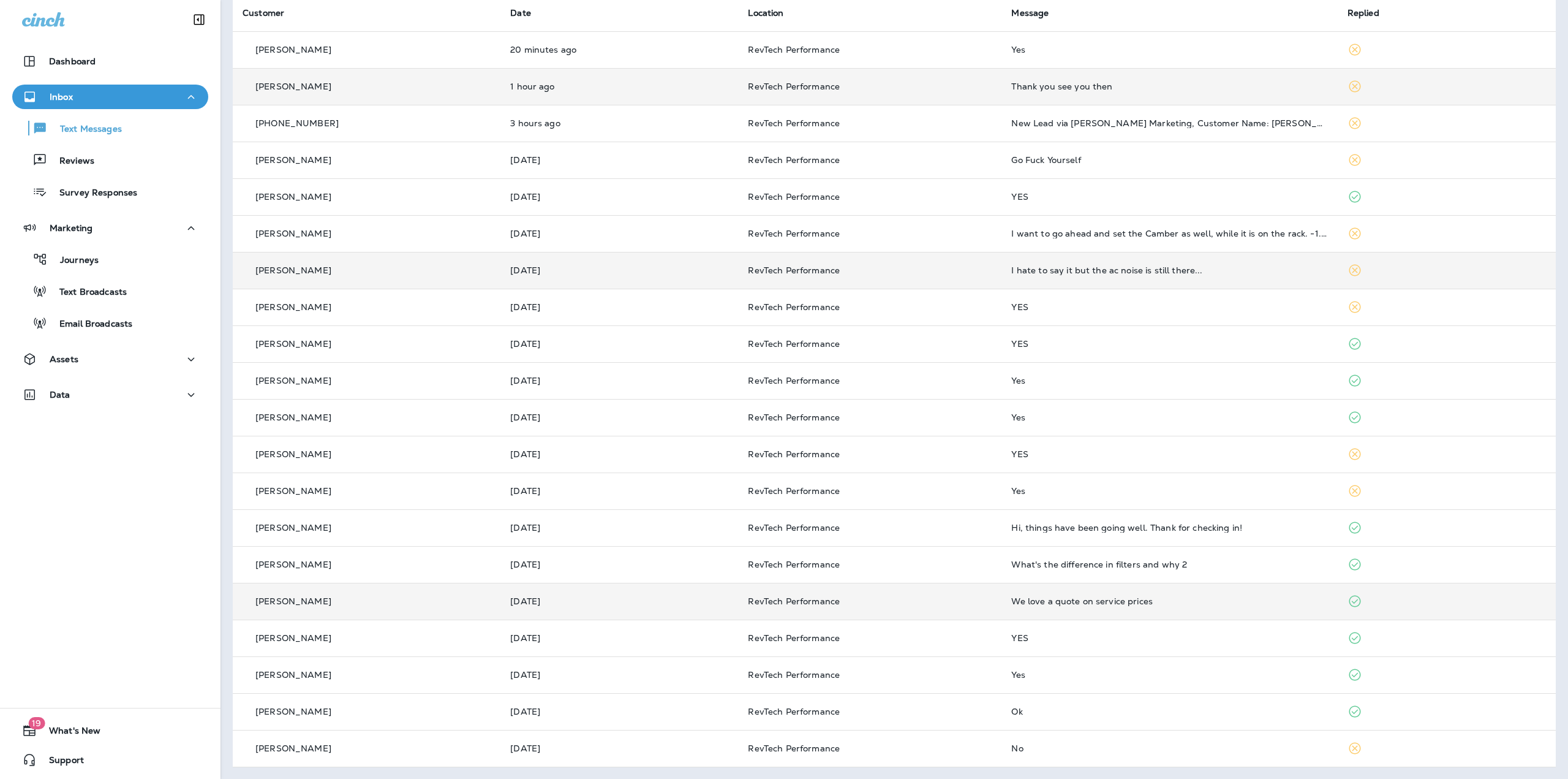
click at [1253, 601] on div "We love a quote on service prices" at bounding box center [1169, 601] width 316 height 10
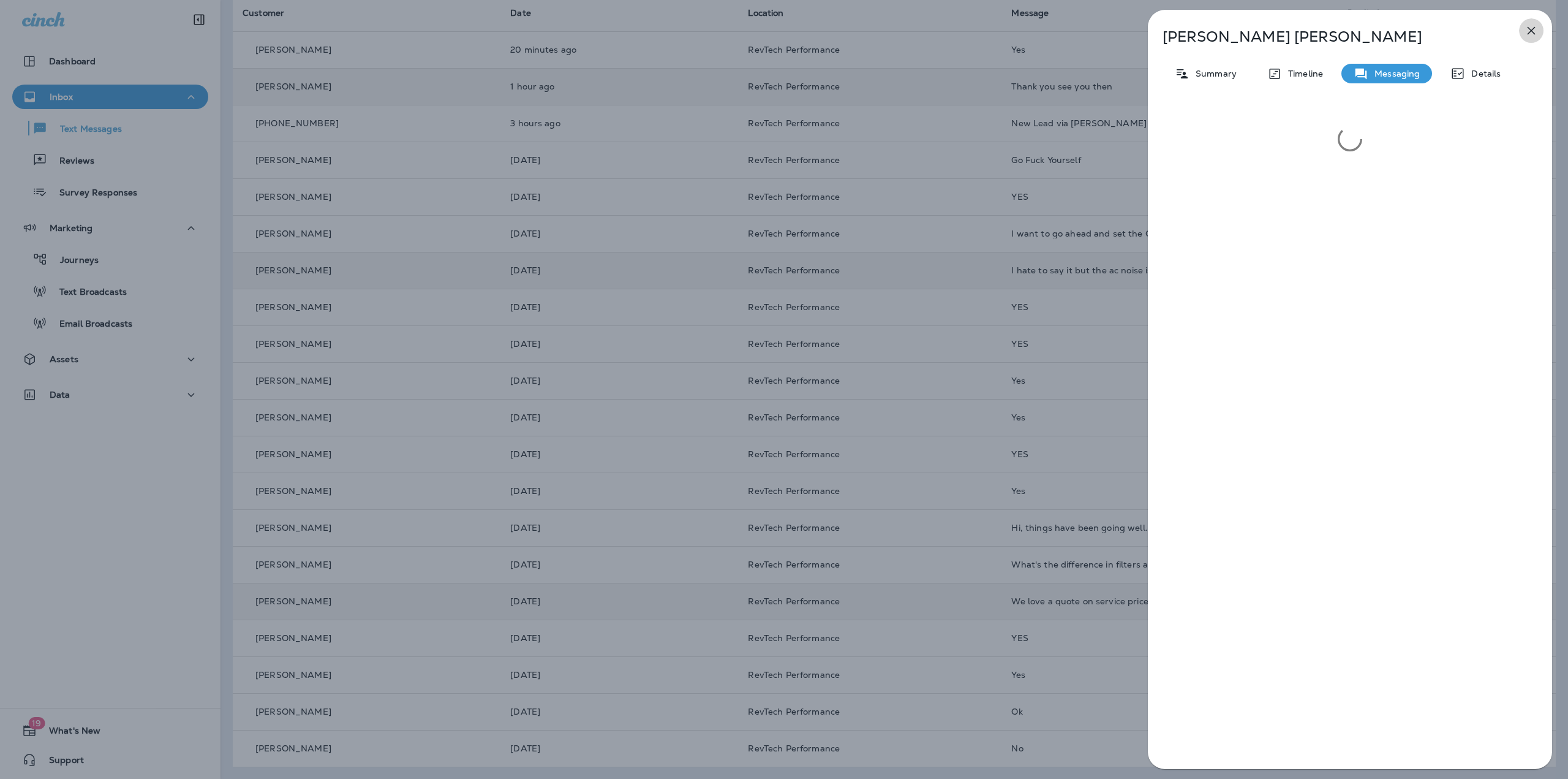
click at [1535, 28] on icon "button" at bounding box center [1531, 31] width 15 height 15
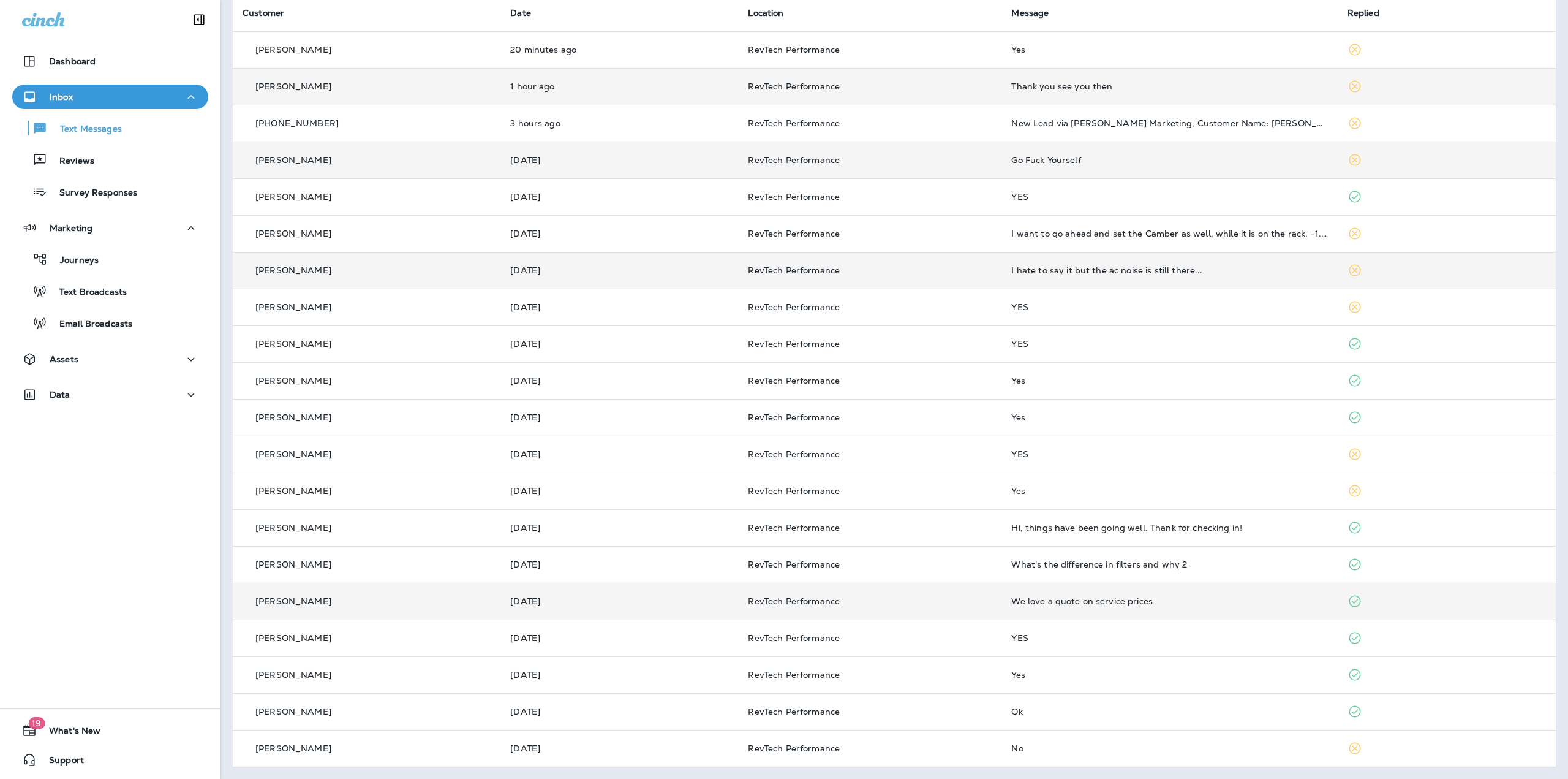
click at [1098, 166] on td "Go Fuck Yourself" at bounding box center [1169, 160] width 336 height 37
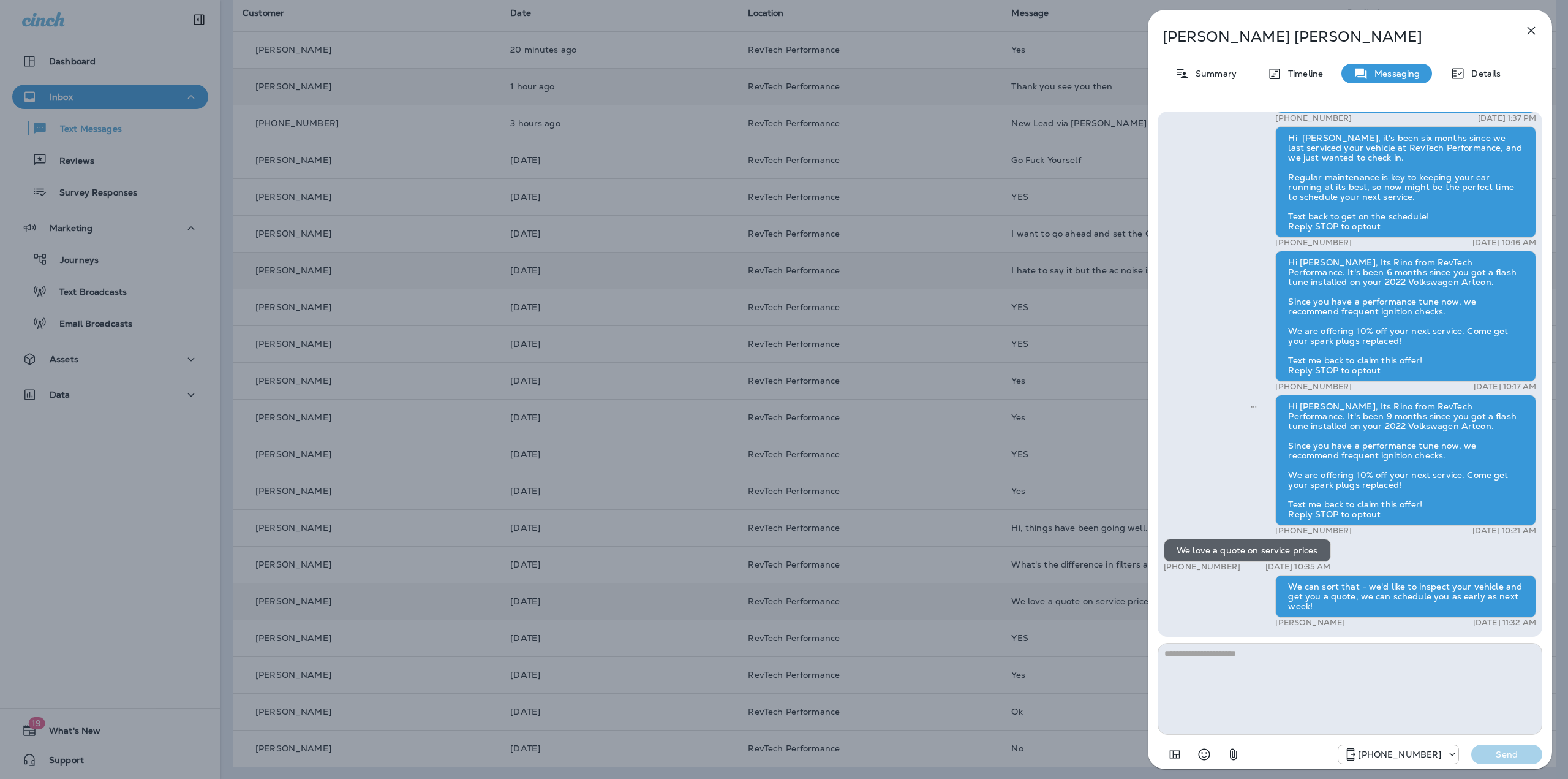
click at [1042, 250] on div "[PERSON_NAME] Summary Timeline Messaging Details Hi [PERSON_NAME], this is Rino…" at bounding box center [784, 390] width 1568 height 779
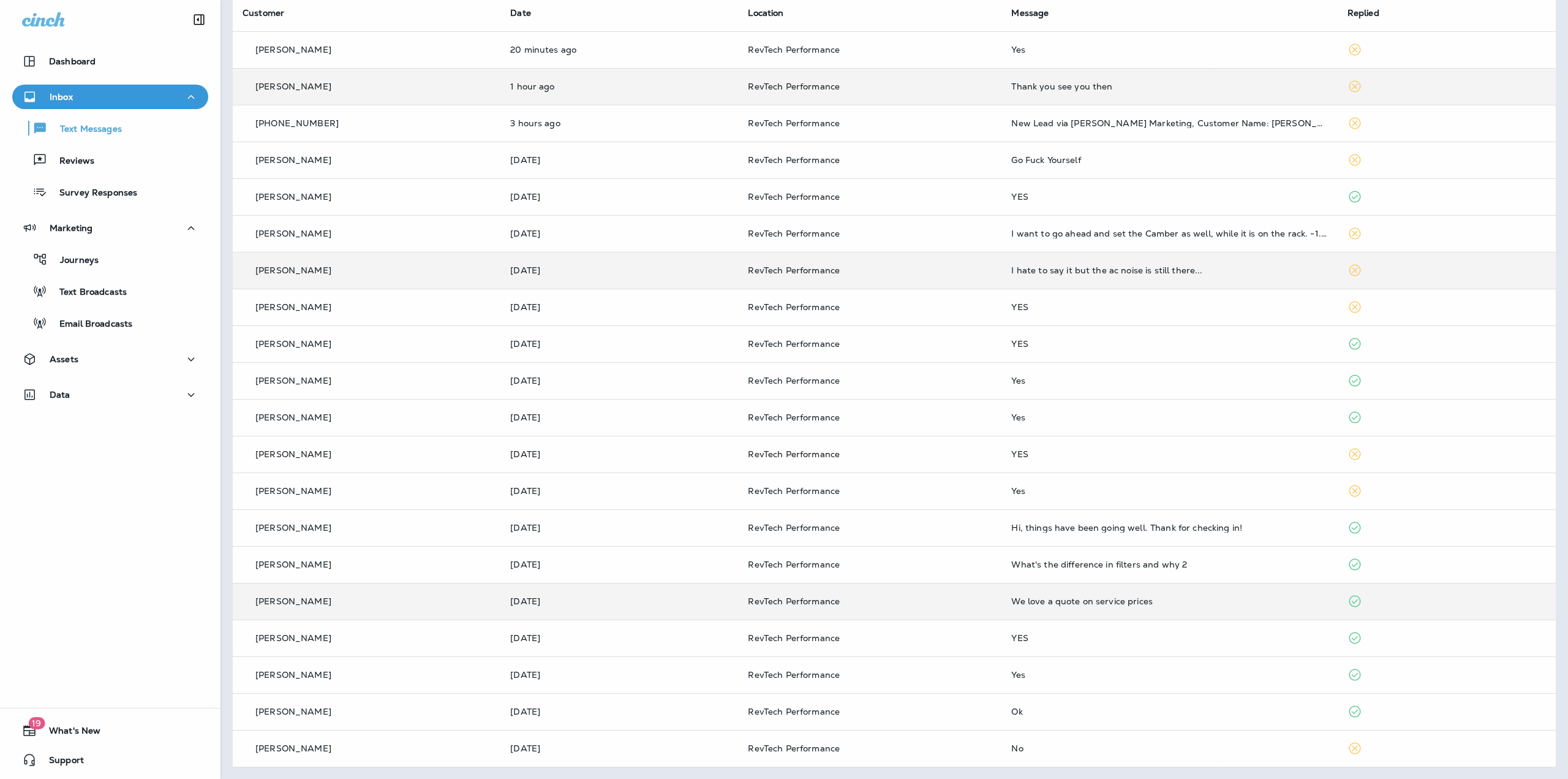
click at [1032, 163] on div at bounding box center [784, 390] width 1568 height 779
click at [1043, 162] on div "Go Fuck Yourself" at bounding box center [1169, 160] width 316 height 10
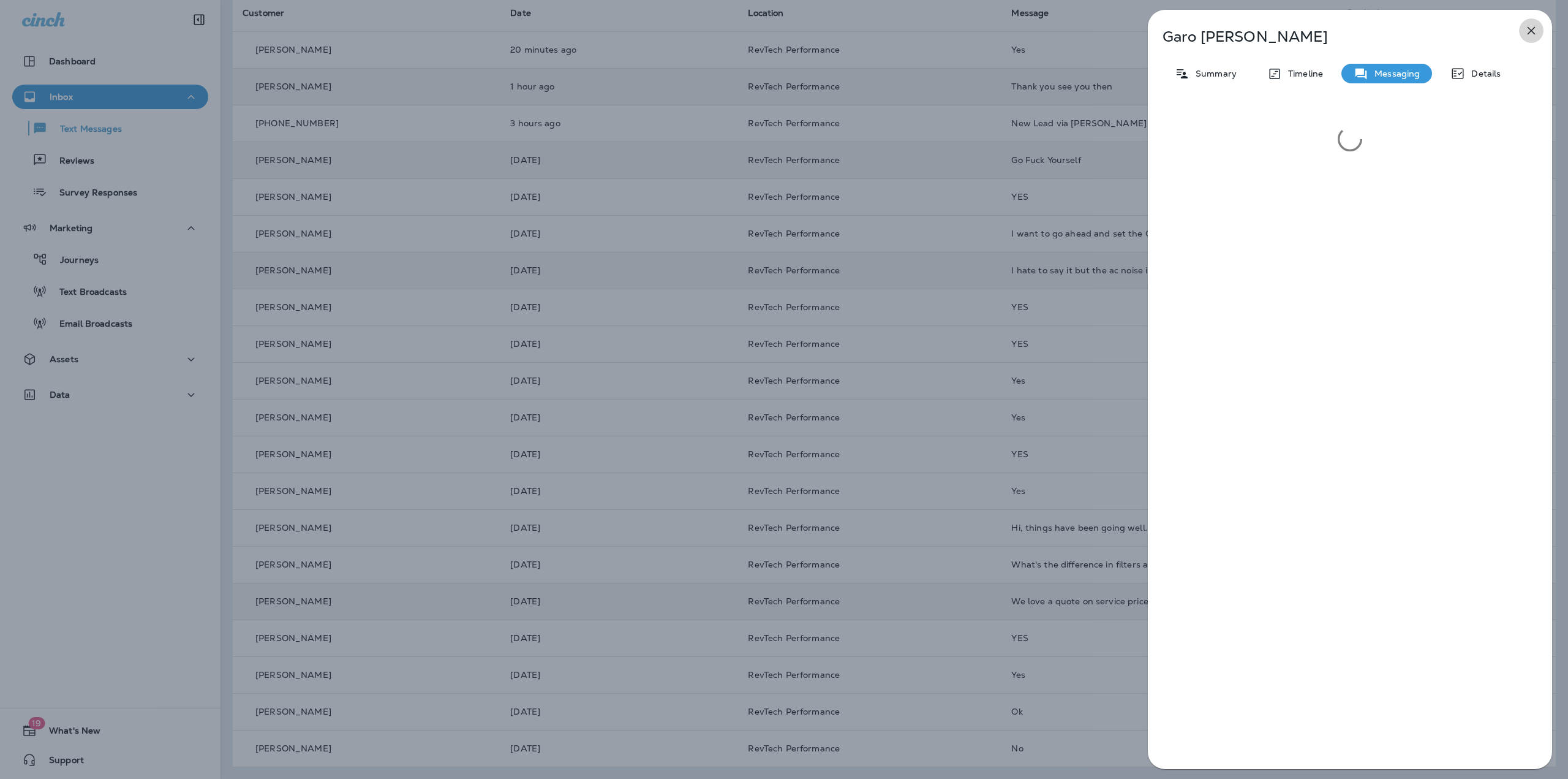
click at [1530, 26] on icon "button" at bounding box center [1531, 31] width 15 height 15
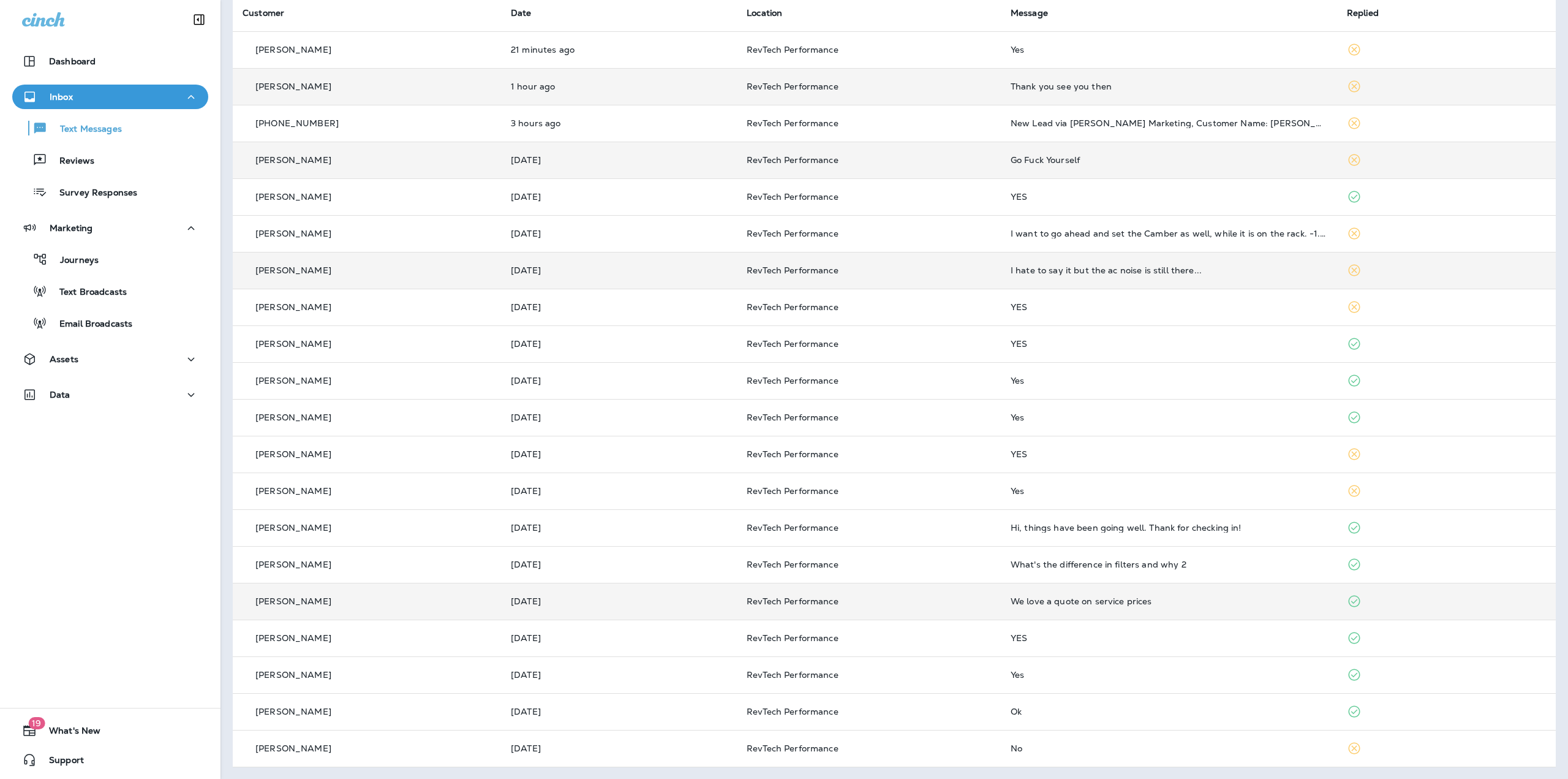
click at [1108, 163] on div "Go Fuck Yourself" at bounding box center [1169, 160] width 316 height 10
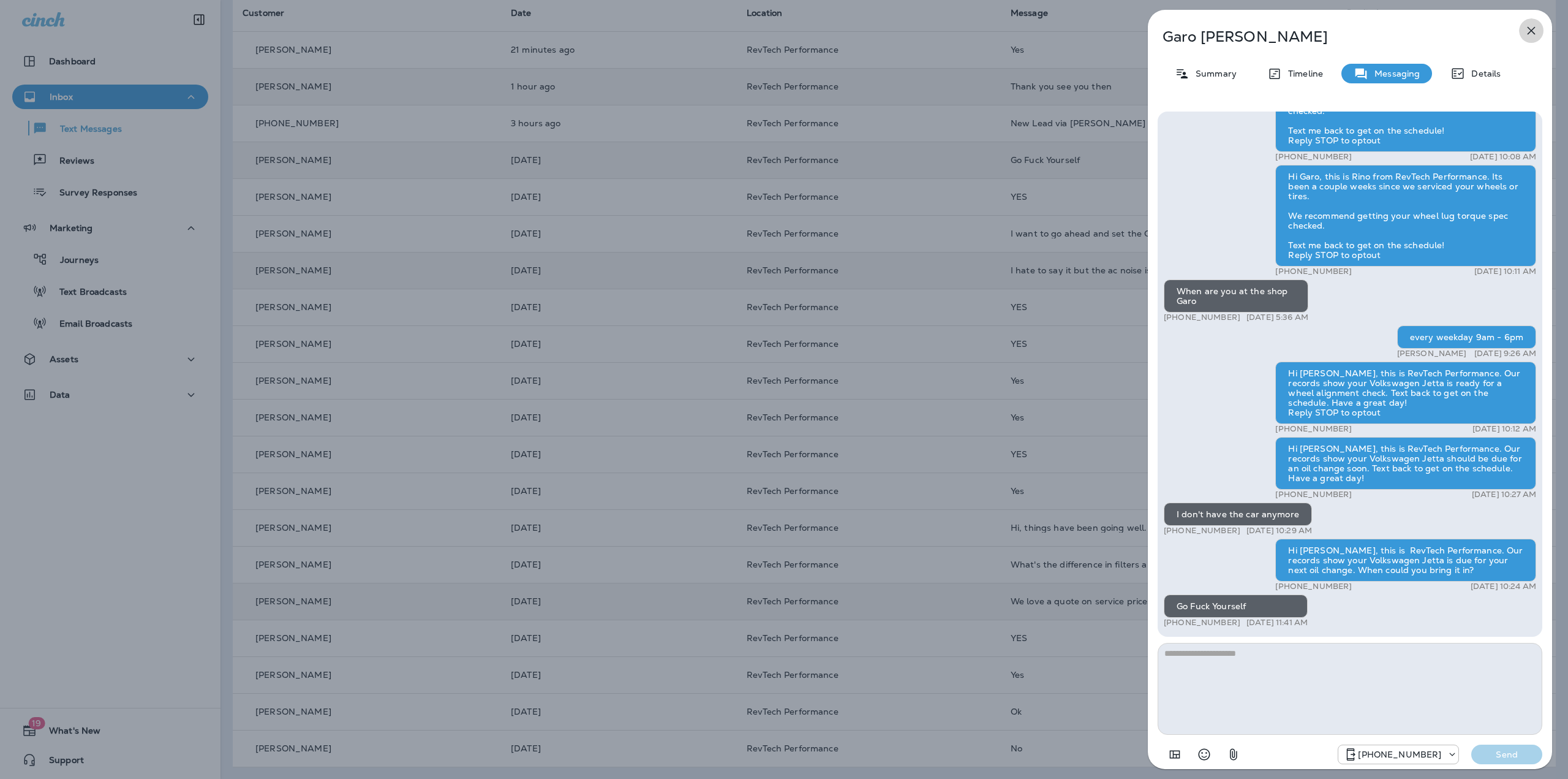
click at [1534, 35] on icon "button" at bounding box center [1531, 31] width 15 height 15
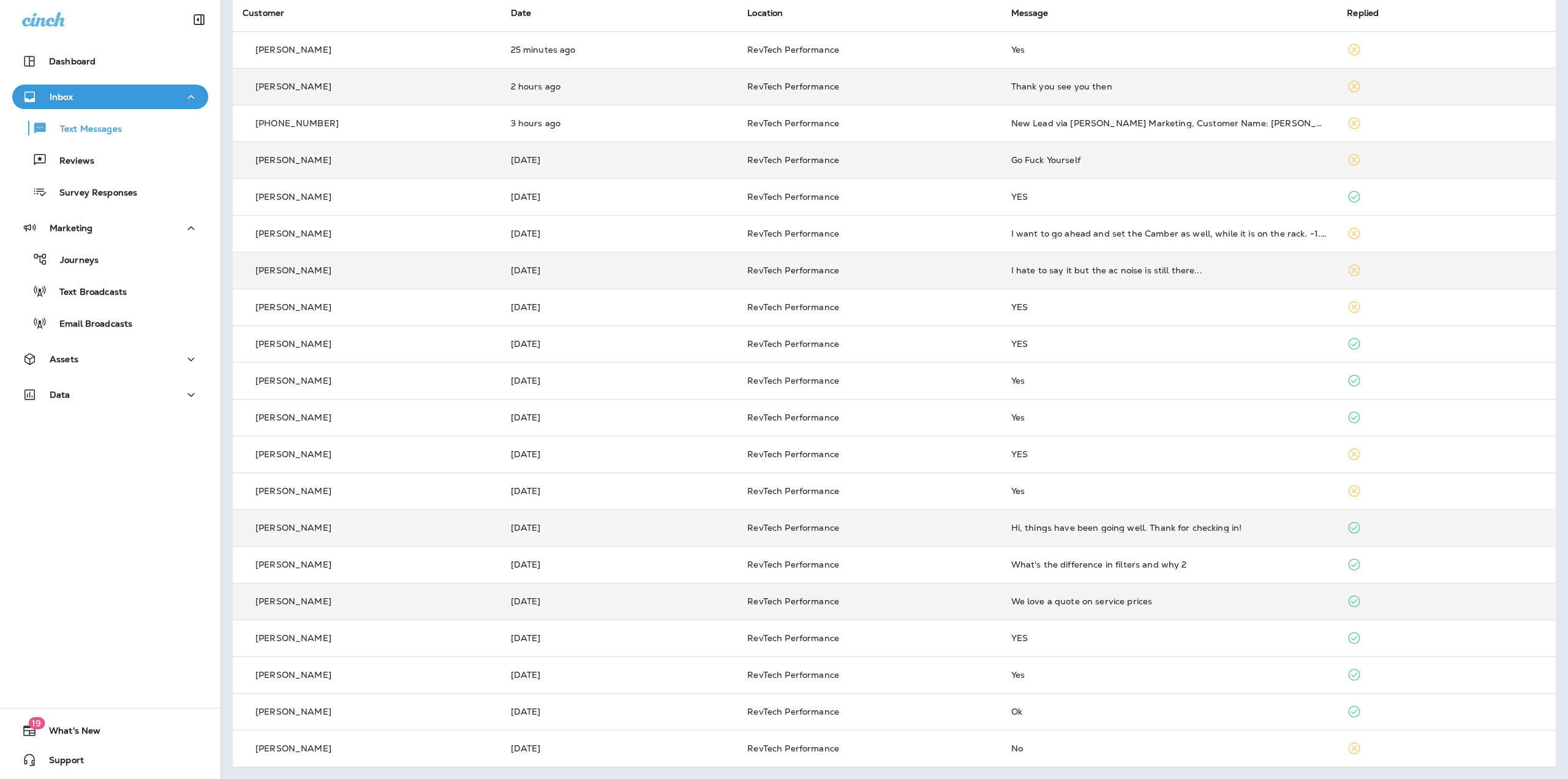
click at [1235, 523] on div "Hi, things have been going well. Thank for checking in!" at bounding box center [1170, 528] width 316 height 10
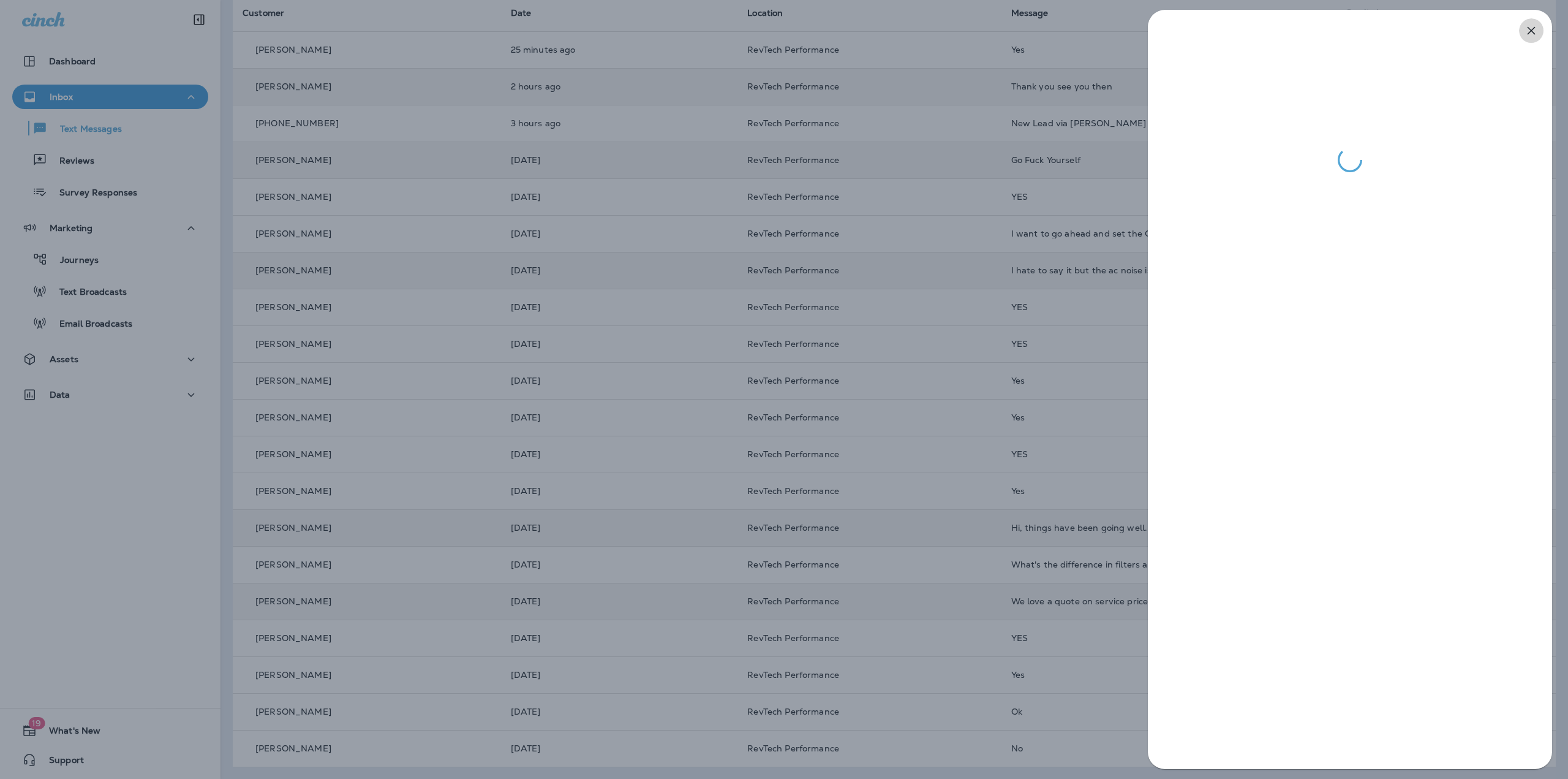
click at [1526, 31] on icon "button" at bounding box center [1531, 31] width 15 height 15
